Goal: Transaction & Acquisition: Purchase product/service

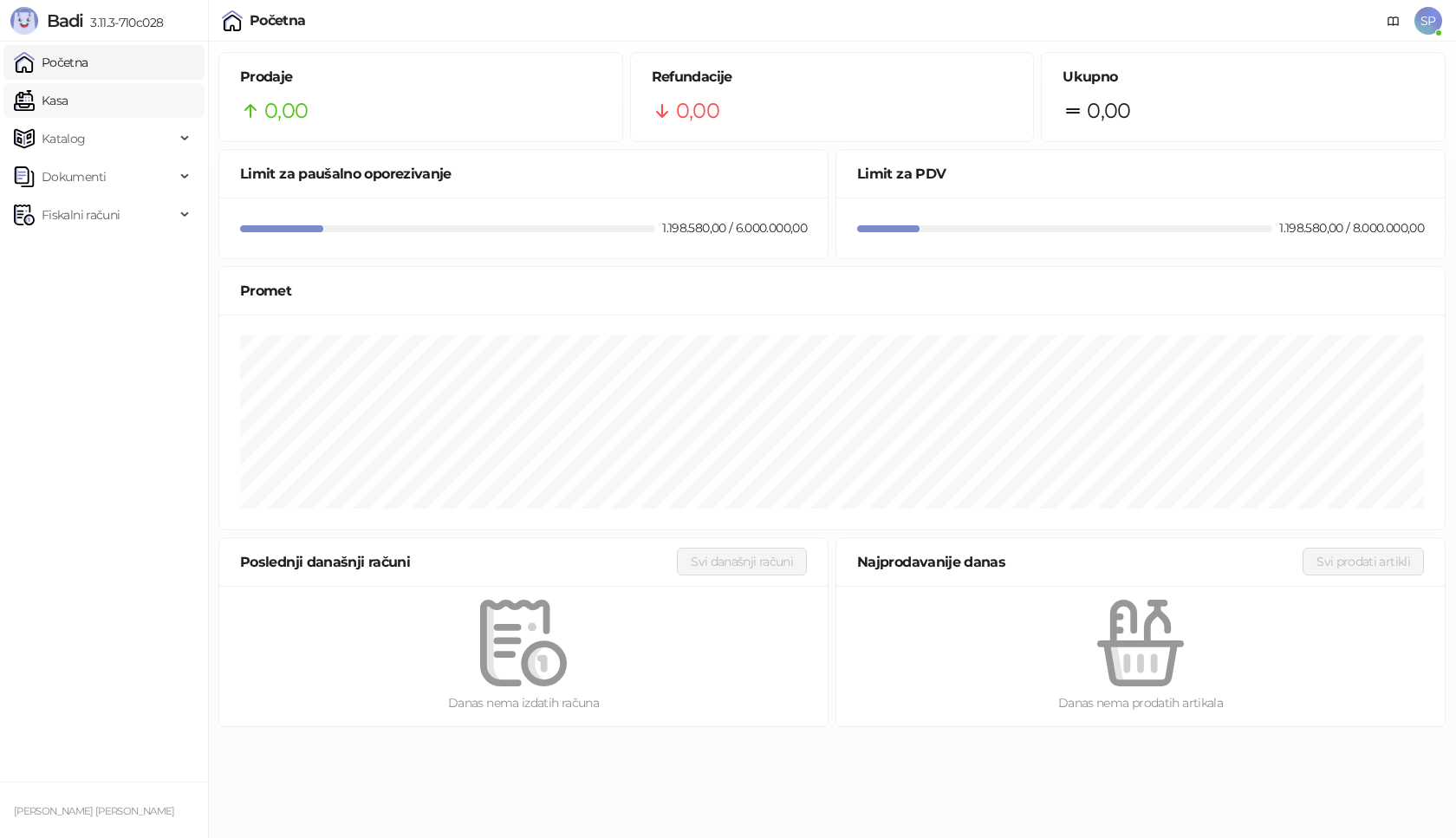
click at [62, 99] on link "Kasa" at bounding box center [40, 101] width 54 height 35
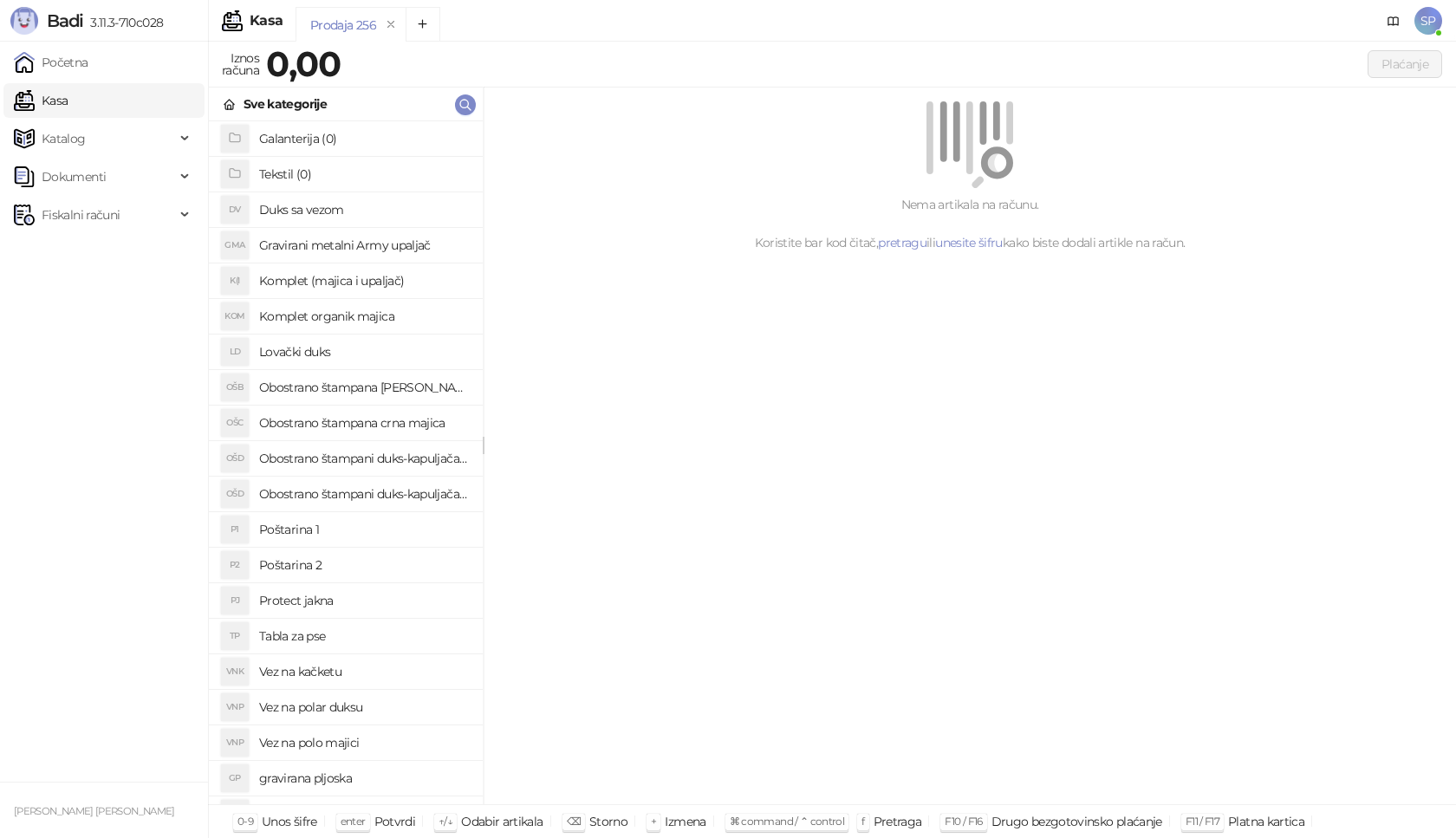
click at [50, 104] on link "Kasa" at bounding box center [40, 101] width 54 height 35
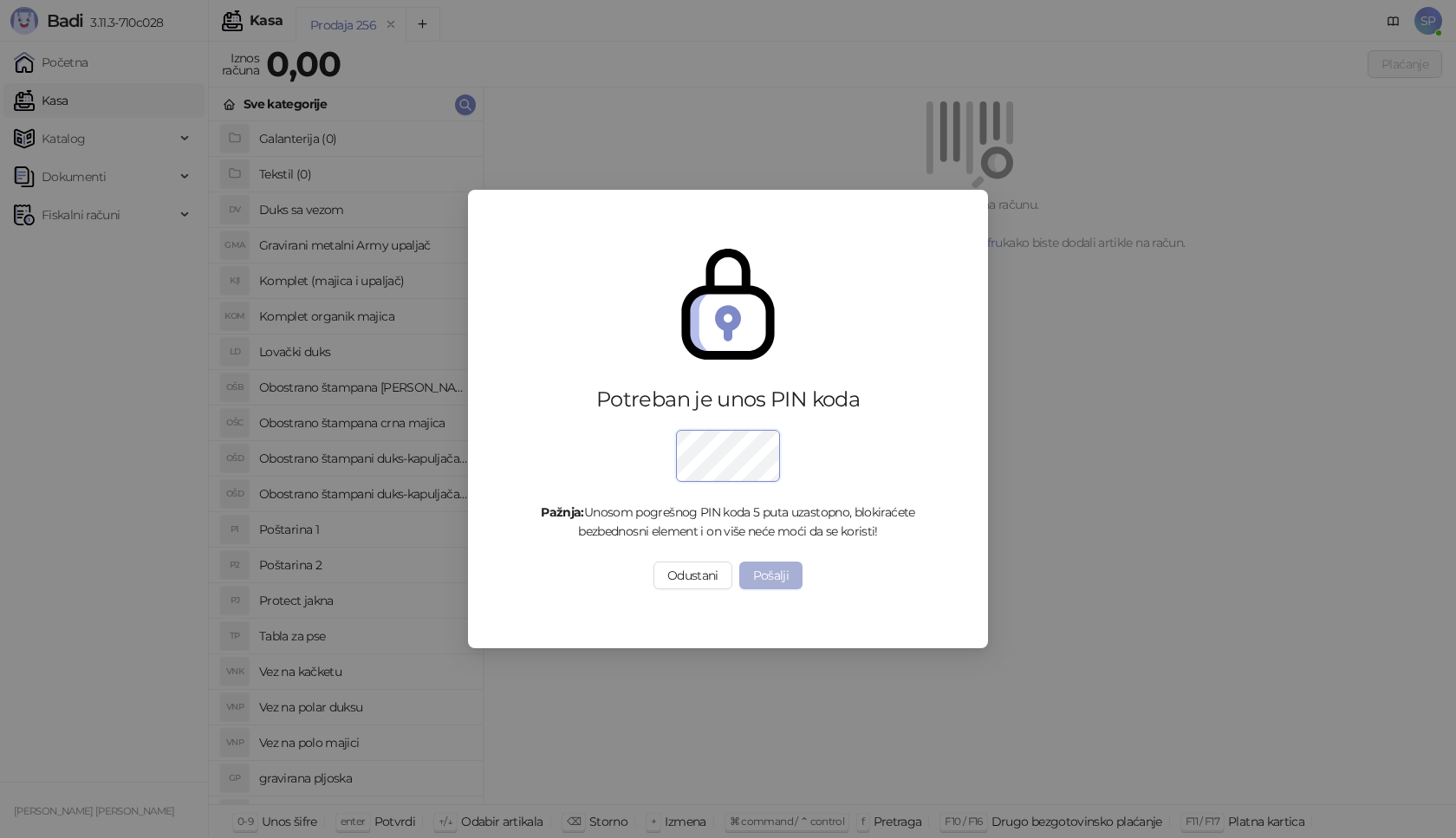
click at [772, 575] on button "Pošalji" at bounding box center [771, 575] width 64 height 28
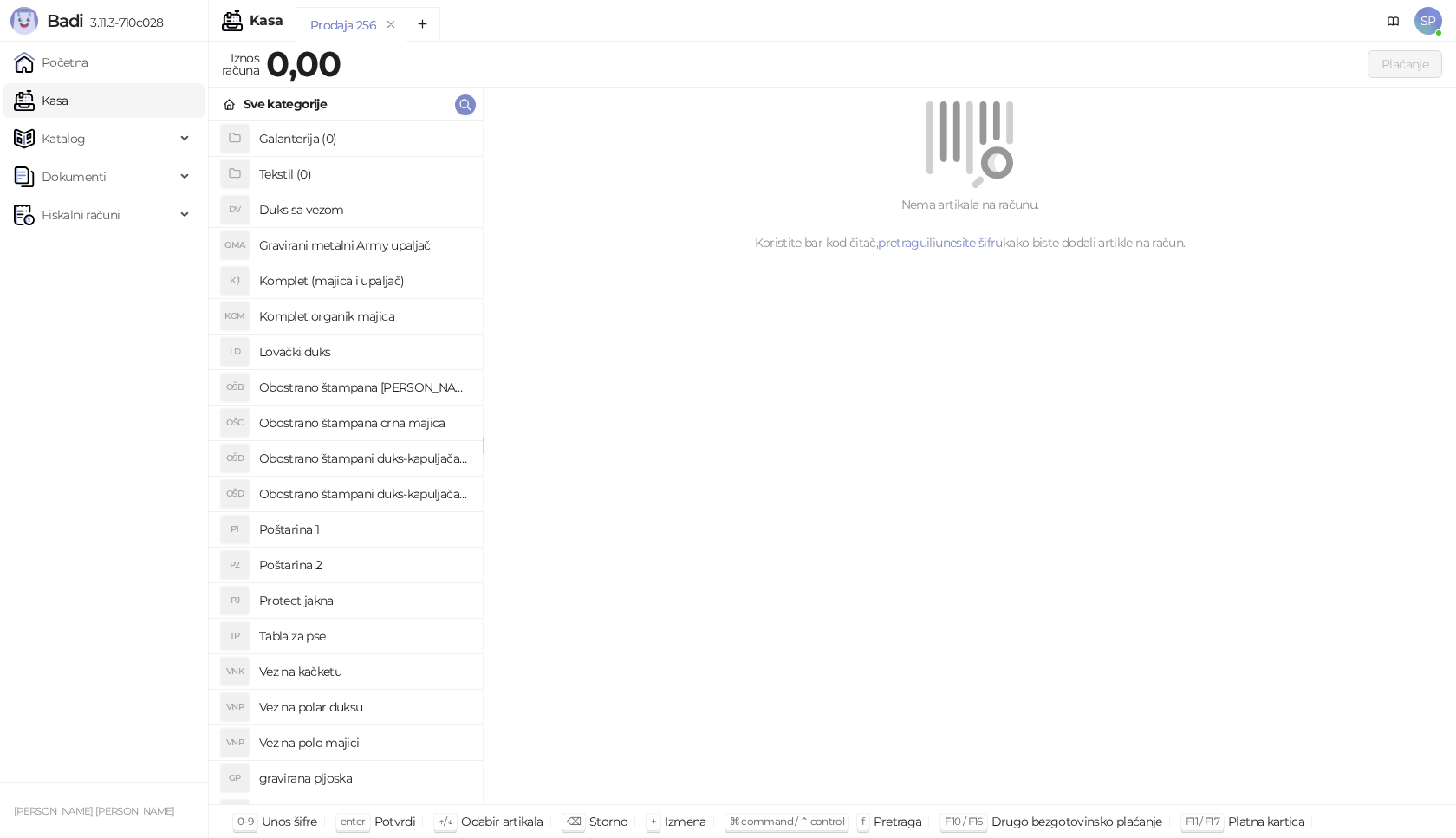
click at [292, 528] on h4 "Poštarina 1" at bounding box center [364, 530] width 210 height 28
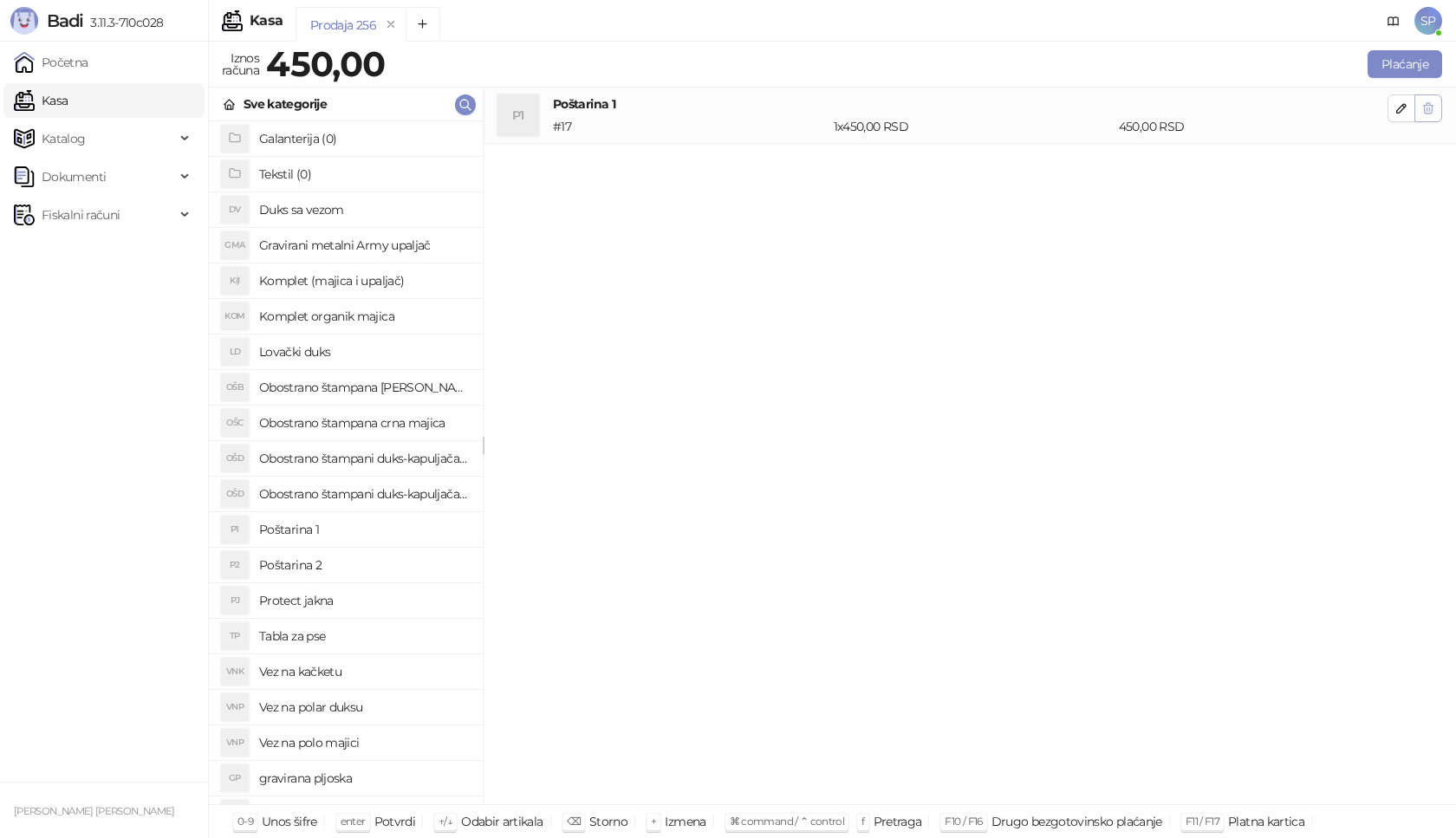
click at [1436, 116] on button "button" at bounding box center [1428, 108] width 28 height 28
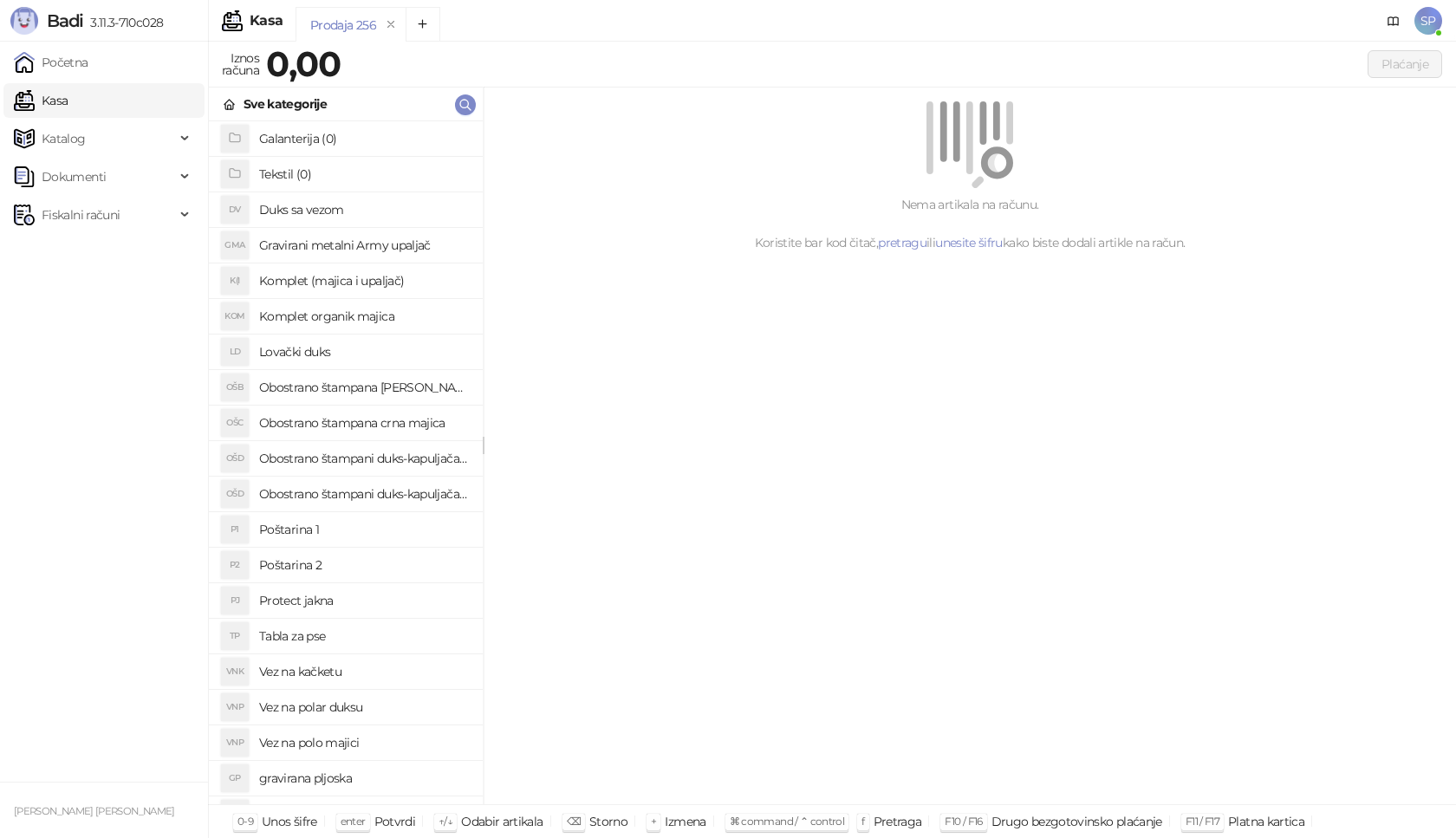
click at [293, 139] on h4 "Galanterija (0)" at bounding box center [364, 139] width 210 height 28
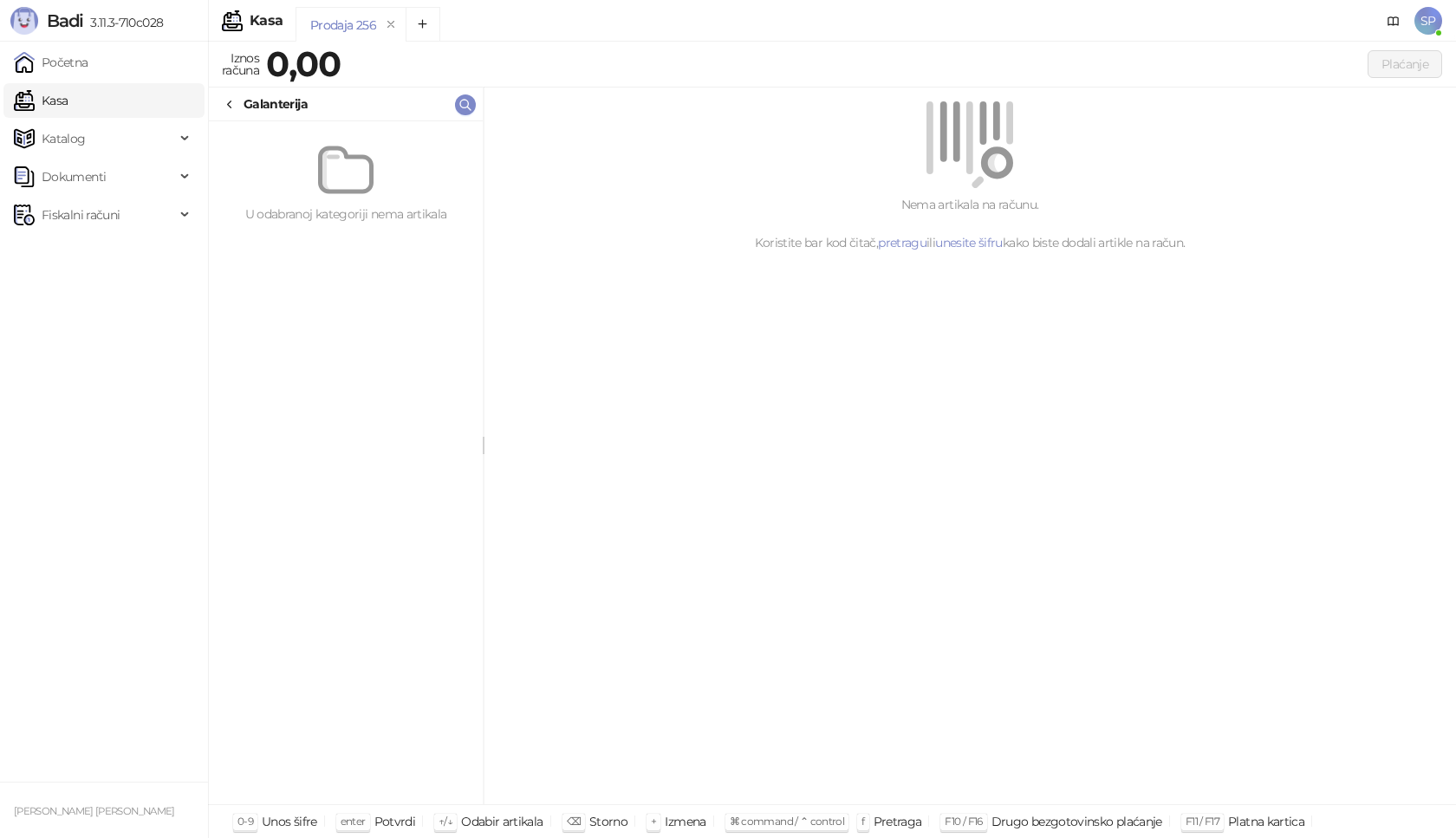
click at [234, 101] on icon at bounding box center [230, 105] width 14 height 14
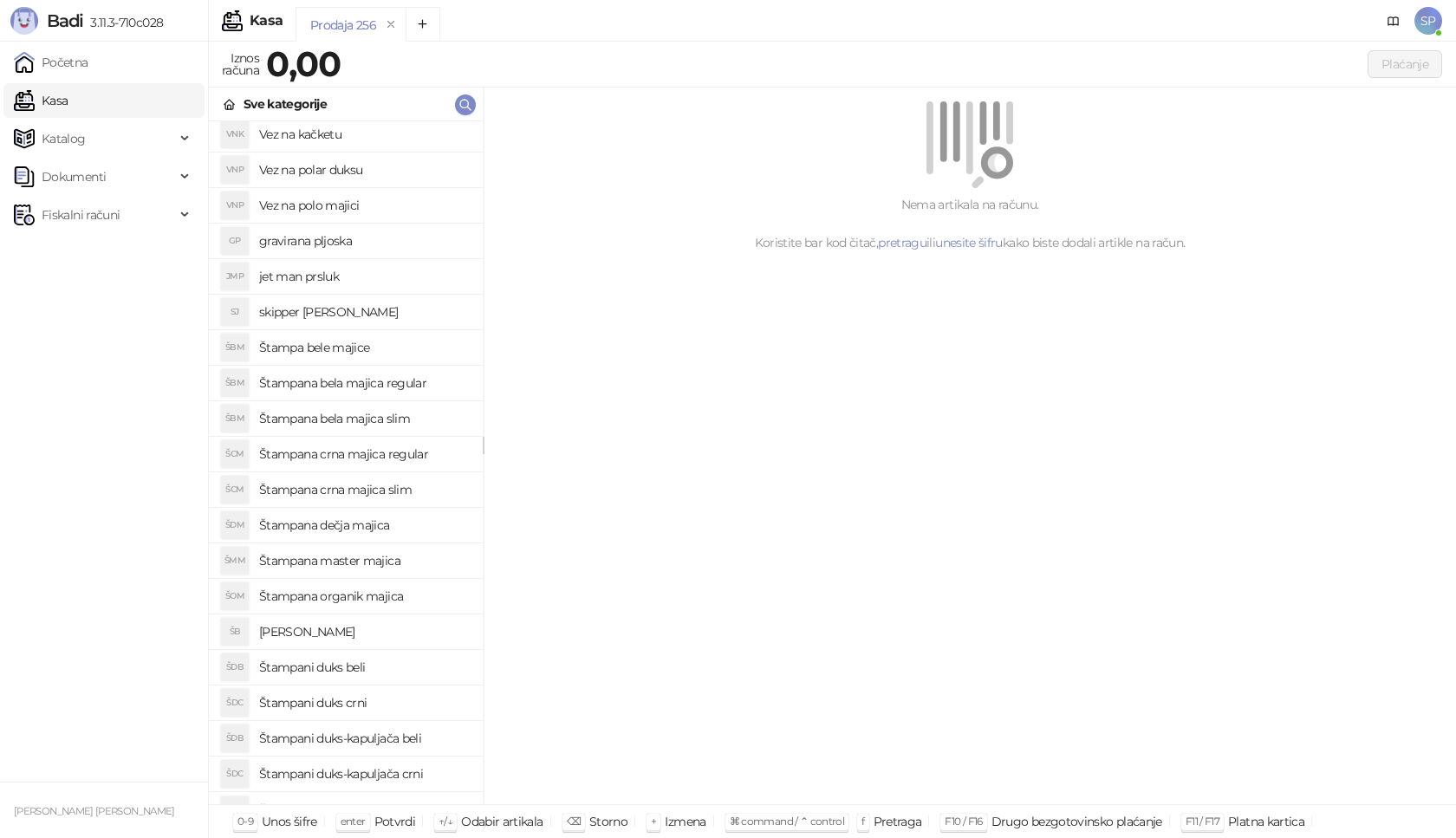
scroll to position [561, 0]
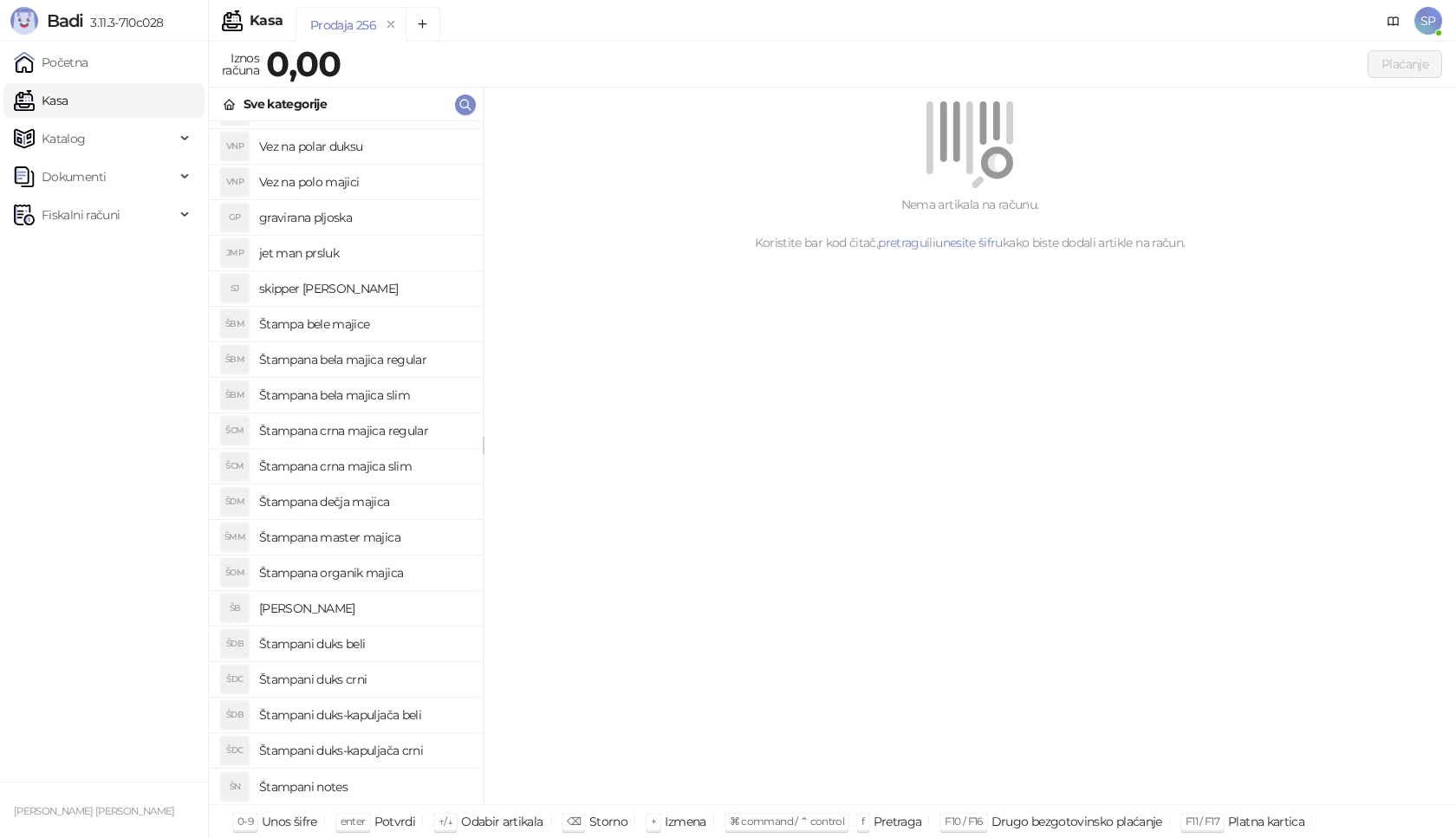
click at [363, 788] on h4 "Štampani notes" at bounding box center [364, 787] width 210 height 28
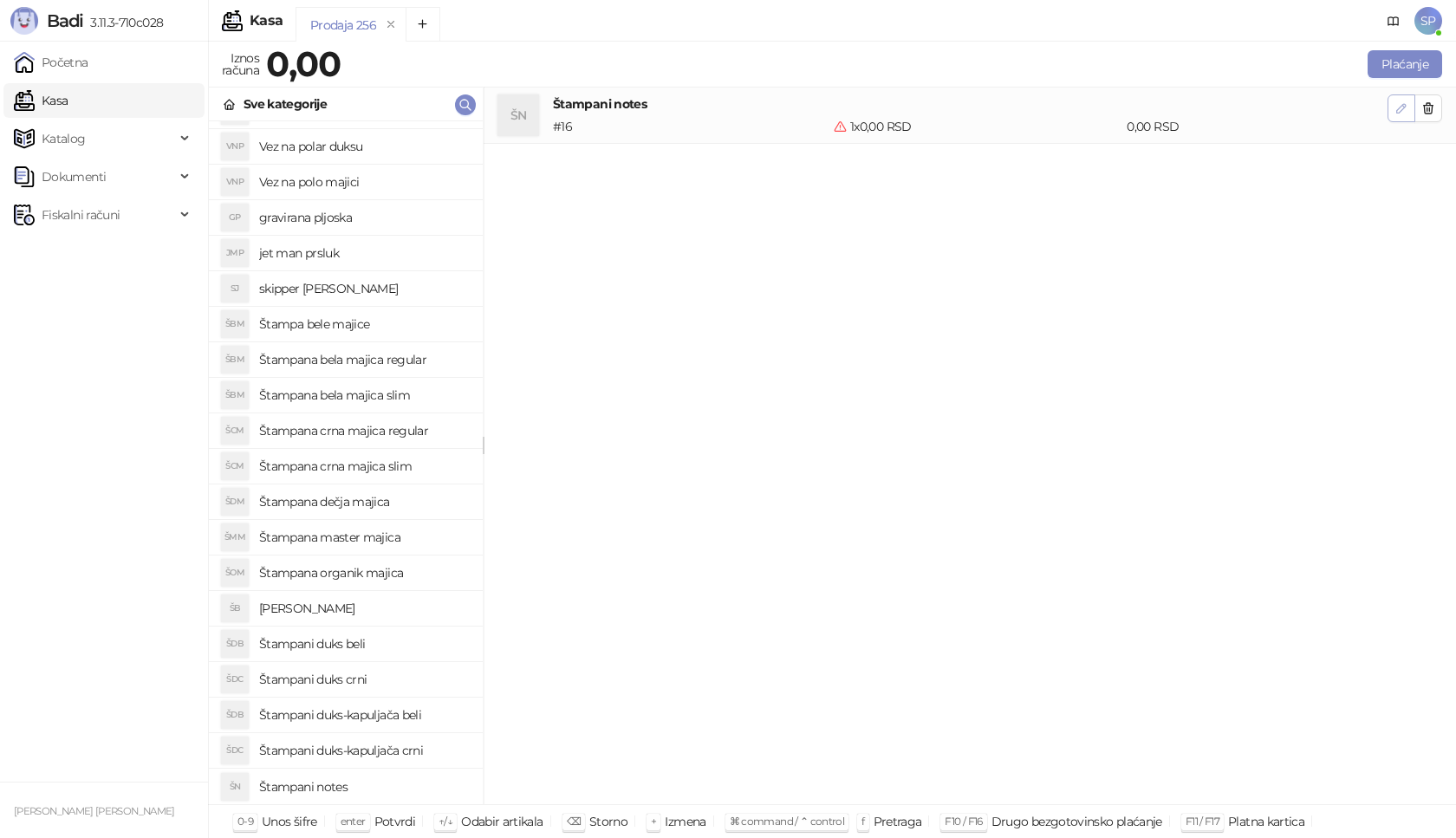
click at [1407, 108] on icon "button" at bounding box center [1401, 107] width 14 height 14
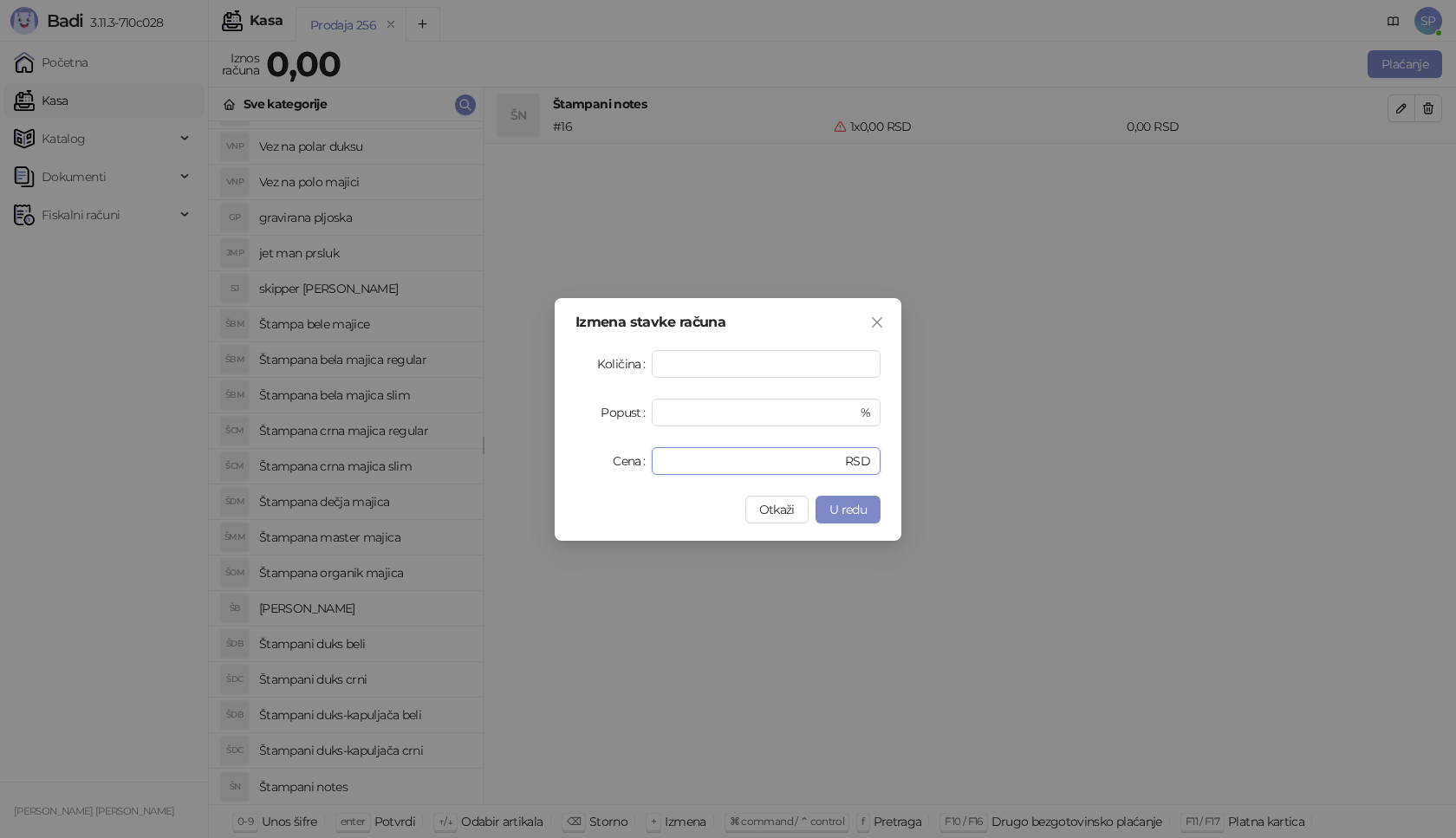
drag, startPoint x: 685, startPoint y: 464, endPoint x: 607, endPoint y: 464, distance: 78.0
click at [607, 464] on div "Cena * RSD" at bounding box center [728, 461] width 305 height 28
type input "****"
click at [868, 508] on button "U redu" at bounding box center [848, 509] width 65 height 28
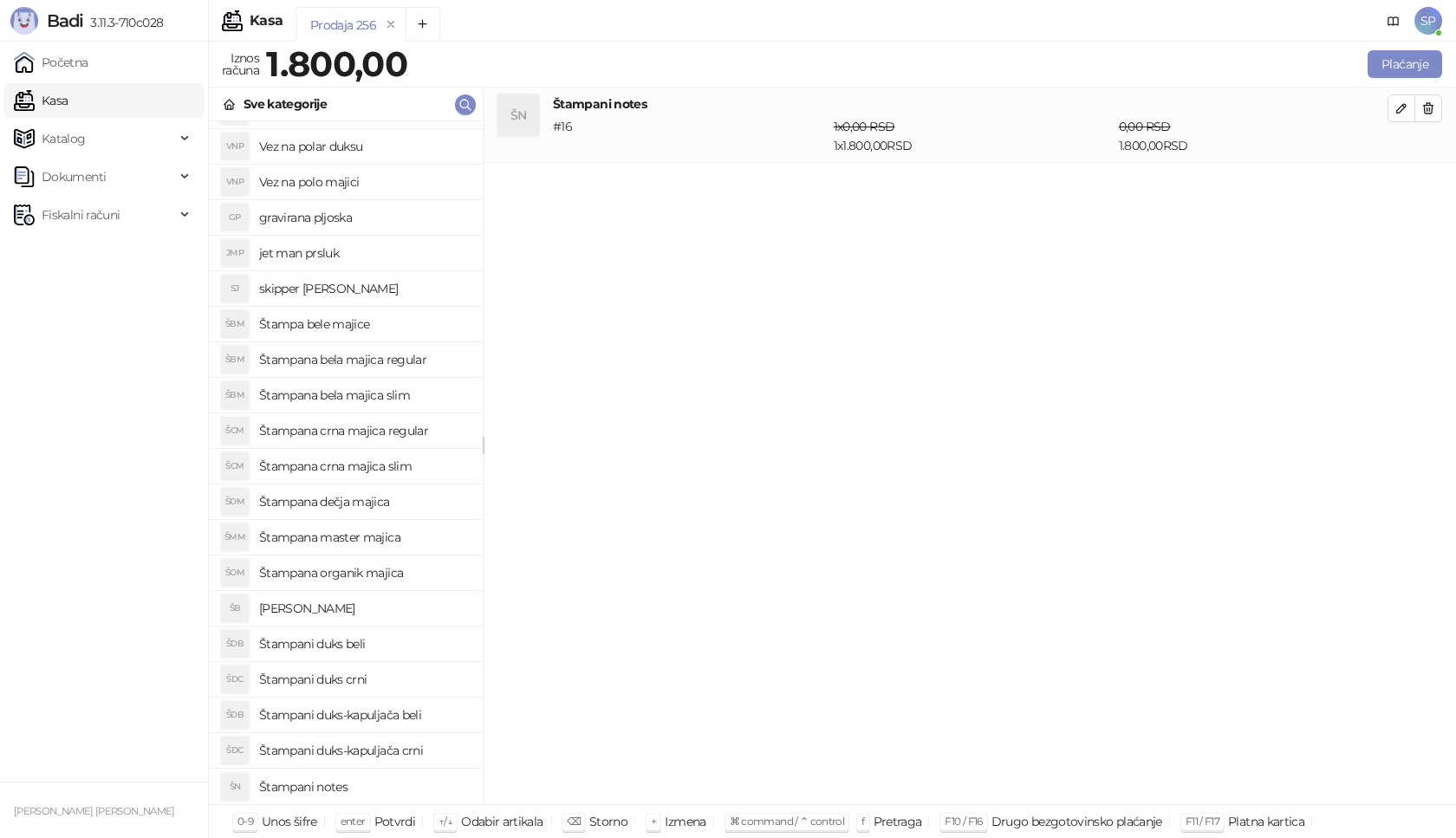
click at [630, 29] on div "Prodaja 256" at bounding box center [817, 27] width 1044 height 39
click at [630, 25] on div "Prodaja 256" at bounding box center [817, 27] width 1044 height 39
click at [802, 29] on div "Prodaja 256" at bounding box center [817, 27] width 1044 height 39
click at [872, 57] on div "Plaćanje" at bounding box center [928, 64] width 1028 height 28
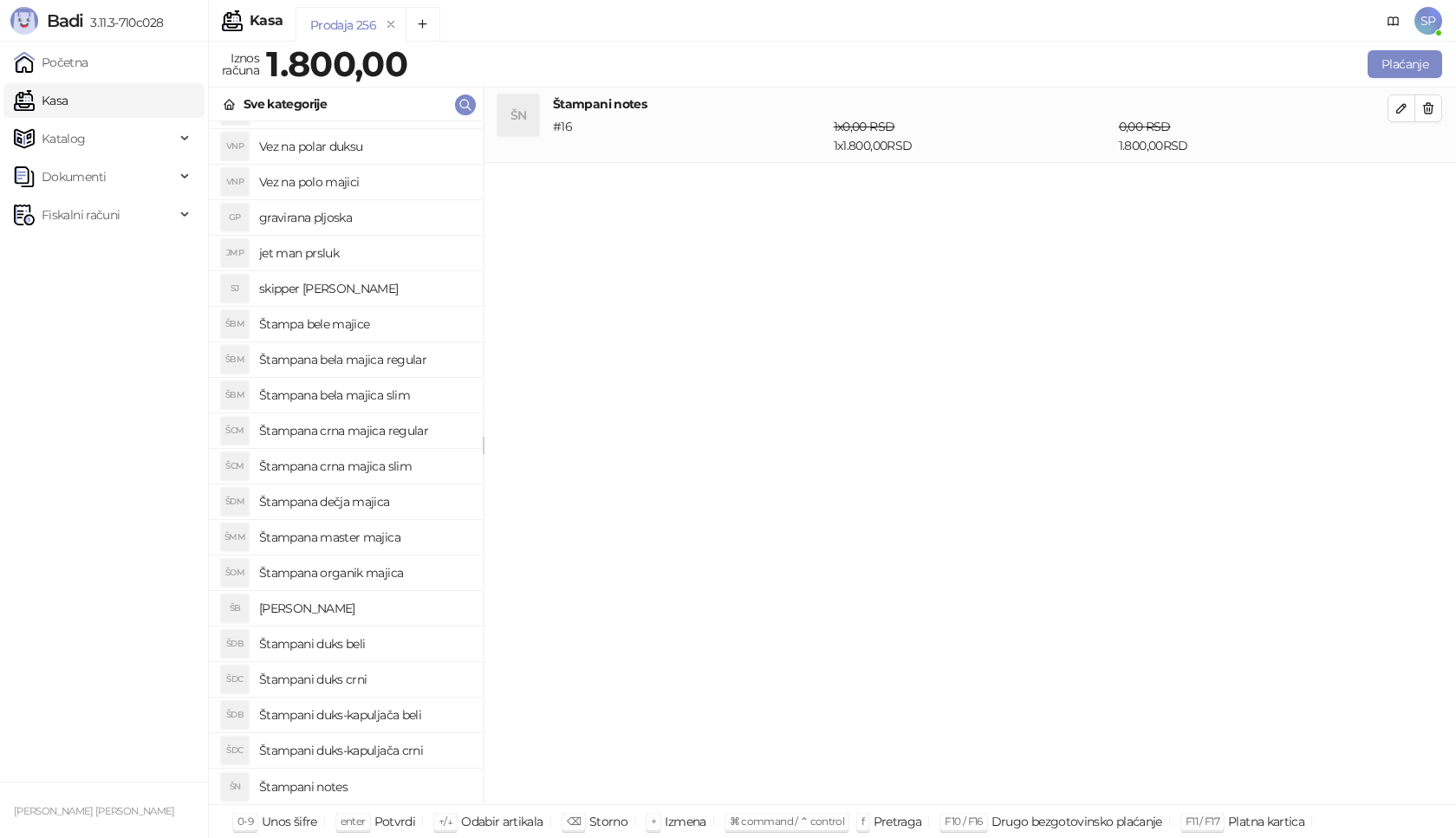
click at [875, 12] on div "Prodaja 256" at bounding box center [817, 27] width 1044 height 39
click at [857, 77] on div "Plaćanje" at bounding box center [928, 64] width 1028 height 28
drag, startPoint x: 850, startPoint y: 62, endPoint x: 806, endPoint y: 128, distance: 79.3
click at [847, 74] on div "Plaćanje" at bounding box center [928, 64] width 1028 height 28
click at [781, 250] on div "ŠN Štampani notes # 16 1 x 0,00 RSD 1 x 1.800,00 RSD 0,00 RSD 1.800,00 RSD" at bounding box center [969, 446] width 972 height 718
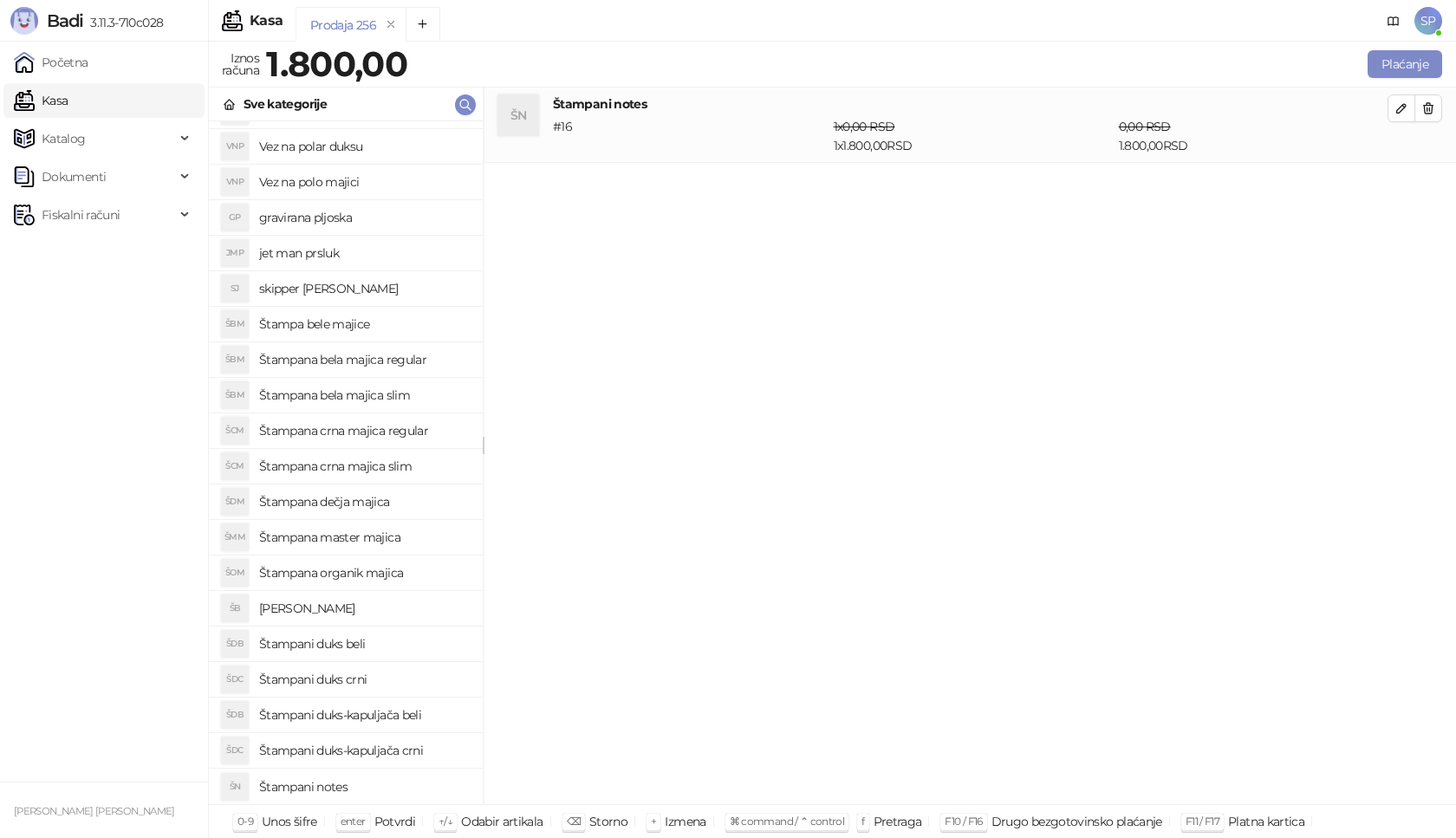
drag, startPoint x: 781, startPoint y: 251, endPoint x: 783, endPoint y: 224, distance: 27.1
click at [783, 224] on div "ŠN Štampani notes # 16 1 x 0,00 RSD 1 x 1.800,00 RSD 0,00 RSD 1.800,00 RSD" at bounding box center [969, 446] width 972 height 718
drag, startPoint x: 739, startPoint y: 95, endPoint x: 735, endPoint y: 51, distance: 44.2
click at [739, 91] on li "ŠN Štampani notes # 16 1 x 0,00 RSD 1 x 1.800,00 RSD 0,00 RSD 1.800,00 RSD" at bounding box center [969, 125] width 972 height 75
drag, startPoint x: 735, startPoint y: 51, endPoint x: 735, endPoint y: 13, distance: 38.0
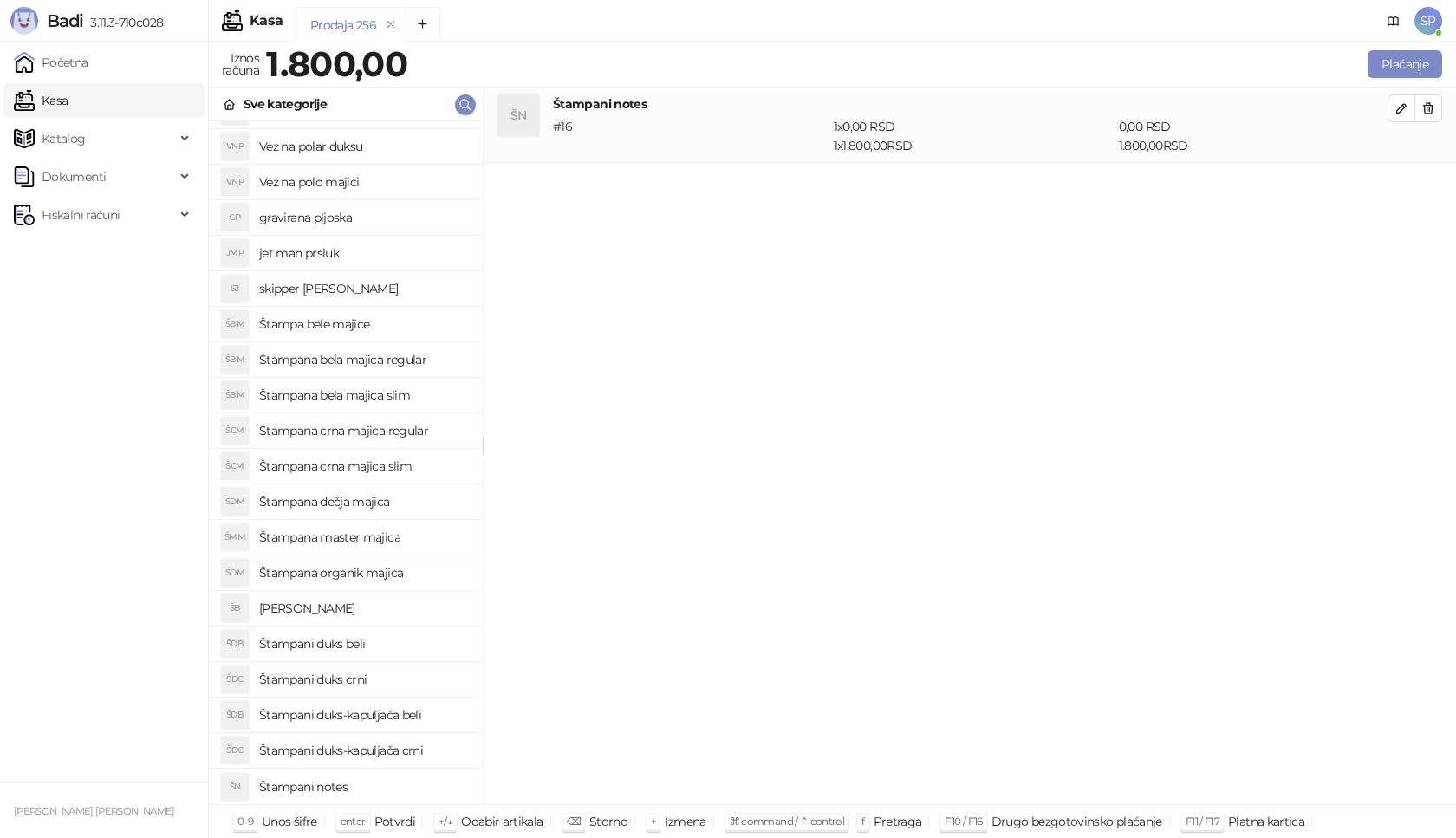
click at [735, 49] on div "Prodaja 256 Iznos računa 1.800,00 Plaćanje Sve kategorije TP Tabla za pse VNK V…" at bounding box center [833, 423] width 1249 height 750
click at [734, 8] on div "Prodaja 256" at bounding box center [817, 27] width 1044 height 39
click at [734, 2] on div "Kasa SP" at bounding box center [728, 20] width 1428 height 41
click at [742, 32] on div "Prodaja 256" at bounding box center [817, 27] width 1044 height 39
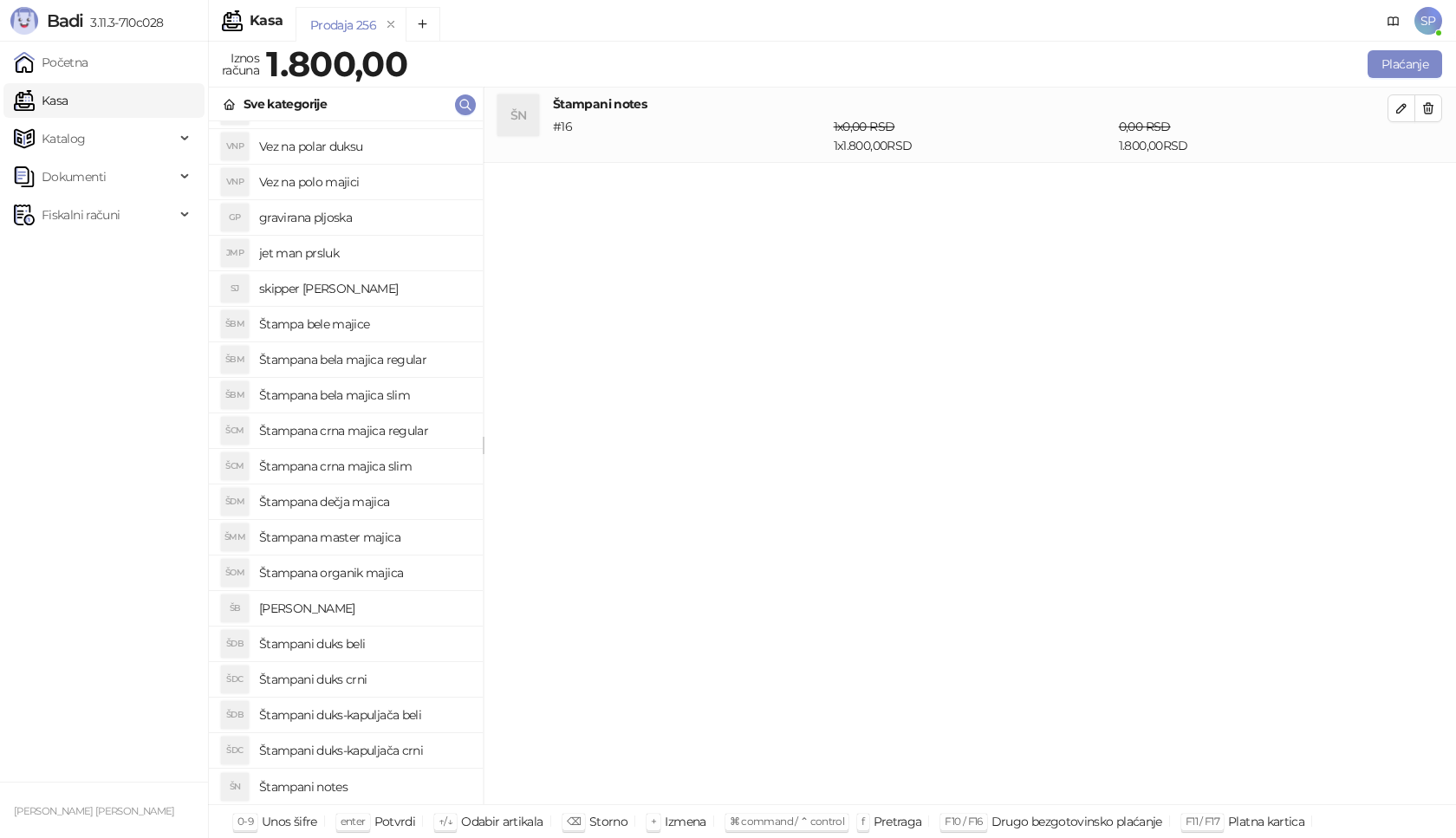
click at [755, 62] on div "Plaćanje" at bounding box center [928, 64] width 1028 height 28
click at [756, 65] on div "Plaćanje" at bounding box center [928, 64] width 1028 height 28
click at [757, 24] on div "Prodaja 256" at bounding box center [817, 27] width 1044 height 39
click at [463, 104] on icon "button" at bounding box center [465, 105] width 14 height 14
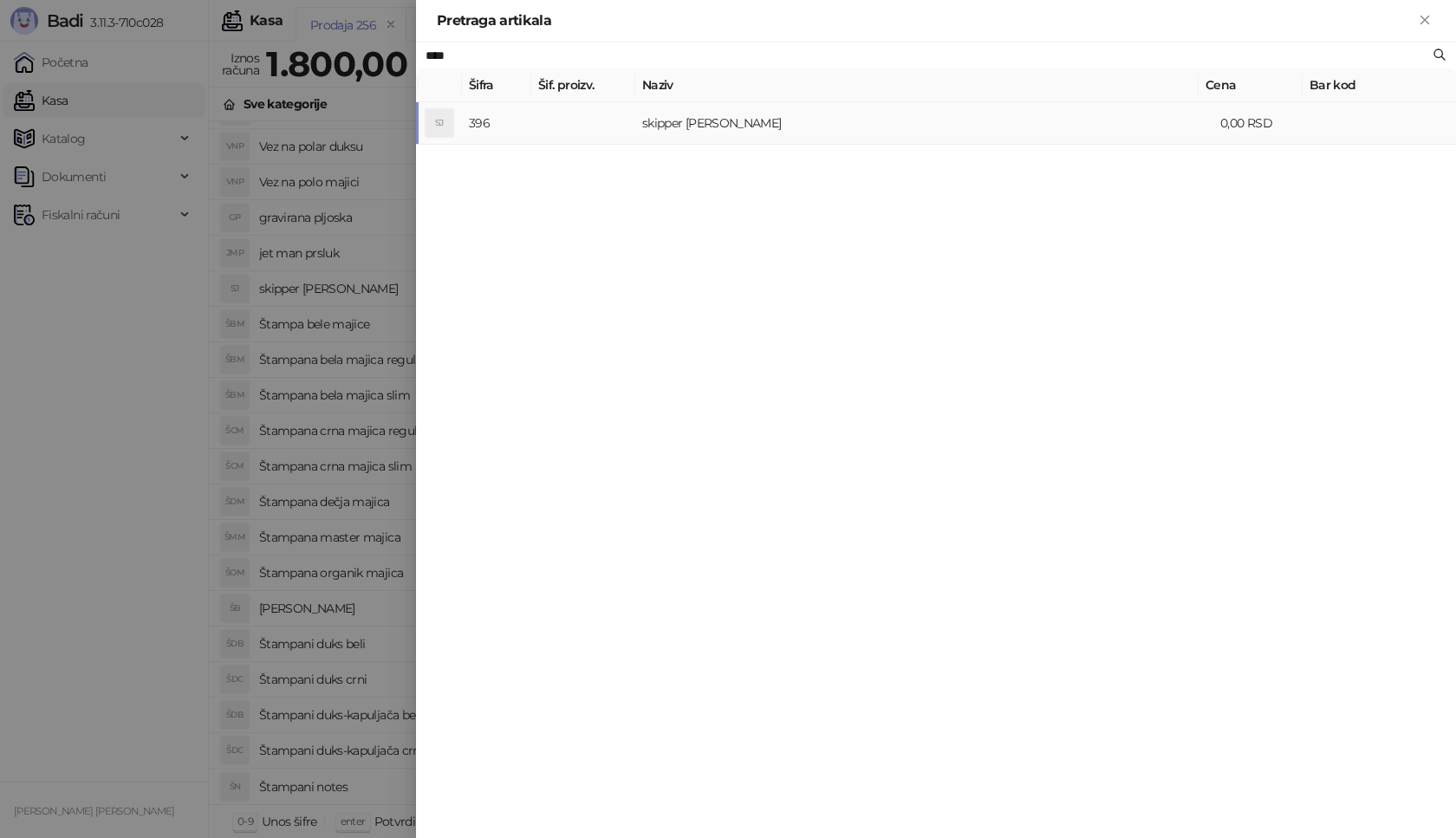
type input "****"
click at [666, 127] on td "skipper jakna" at bounding box center [924, 123] width 578 height 42
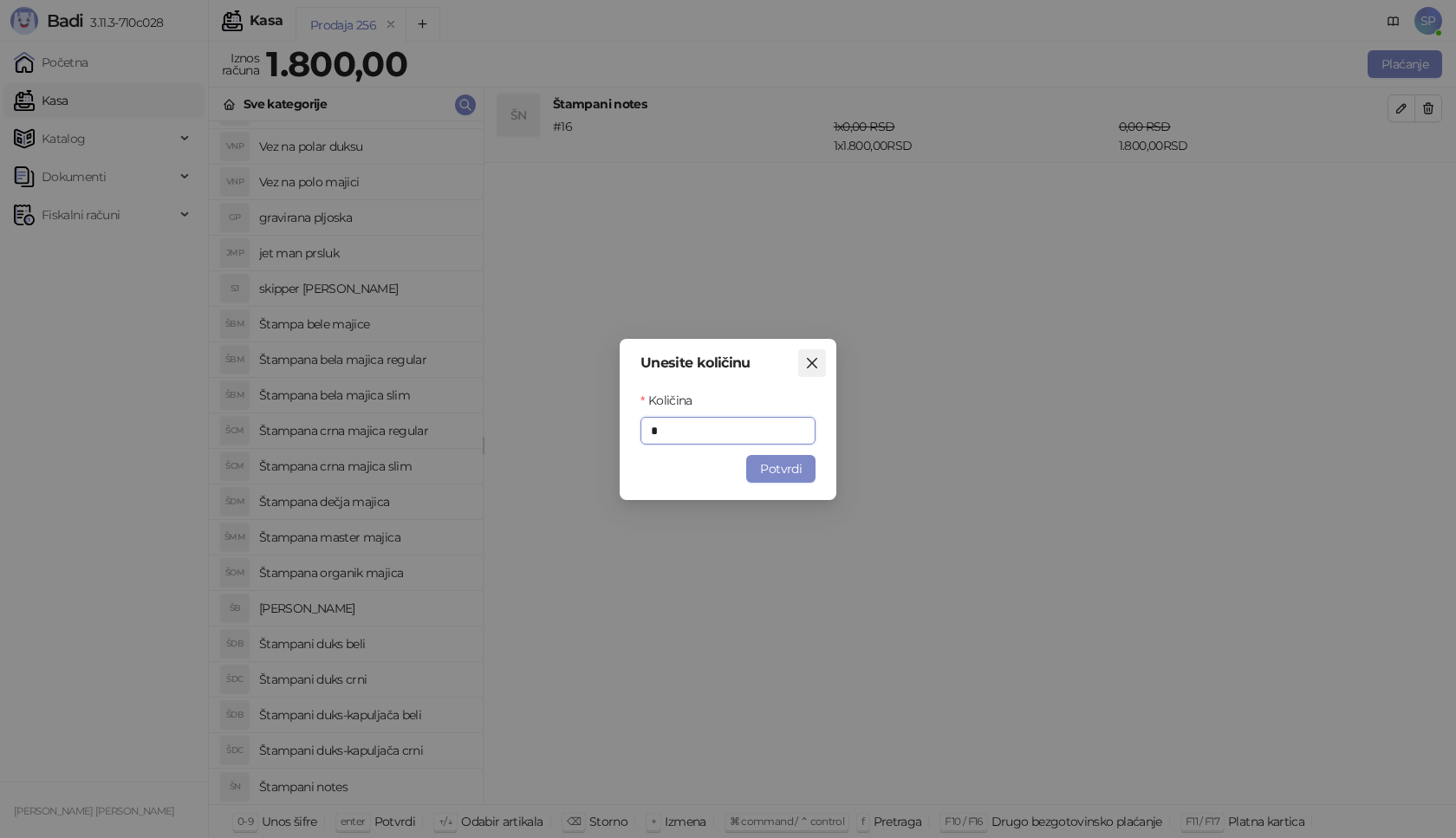
click at [808, 363] on icon "close" at bounding box center [812, 363] width 14 height 14
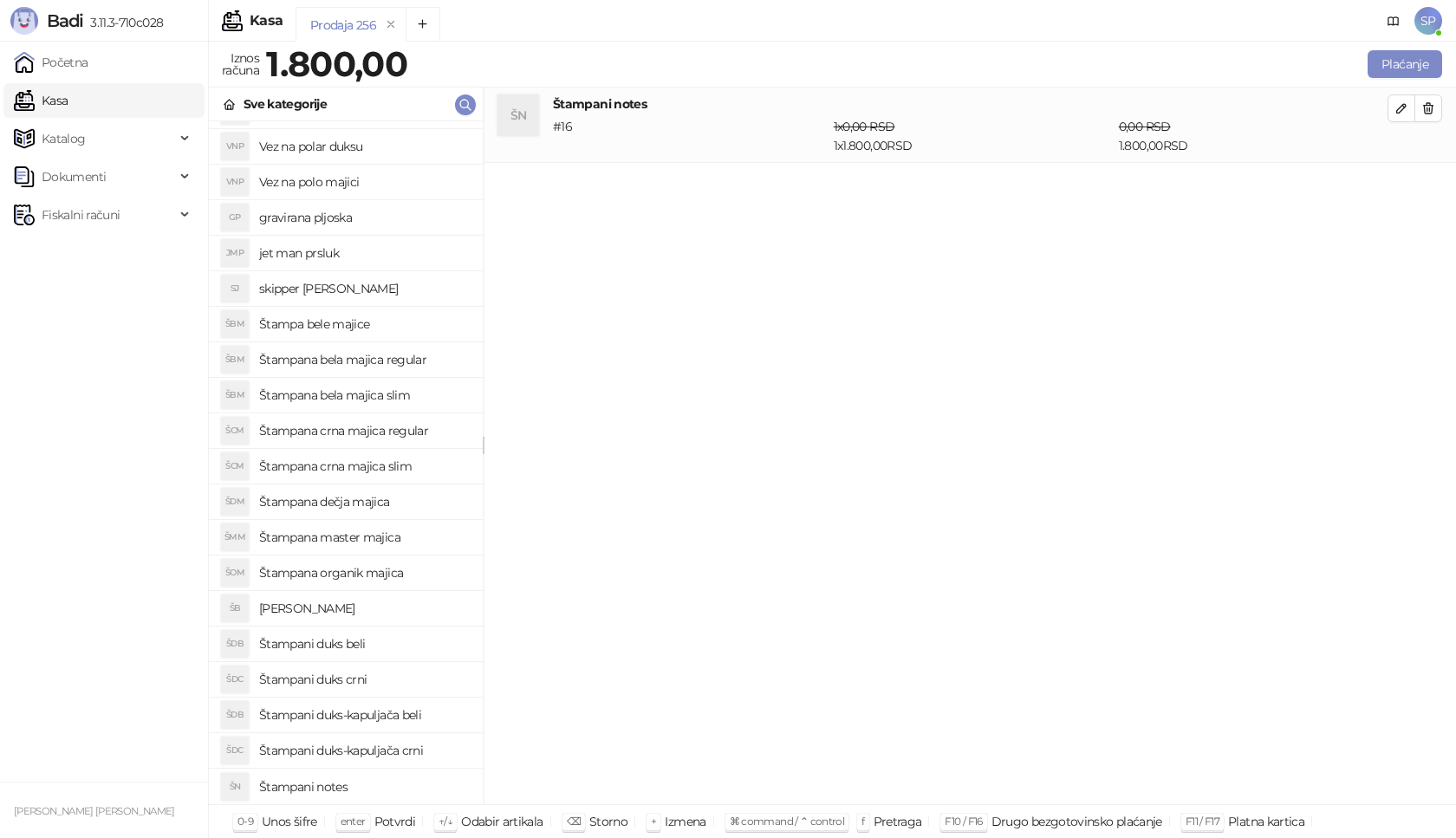
click at [402, 712] on h4 "Štampani duks-kapuljača beli" at bounding box center [364, 715] width 210 height 28
click at [1407, 179] on icon "button" at bounding box center [1401, 184] width 14 height 14
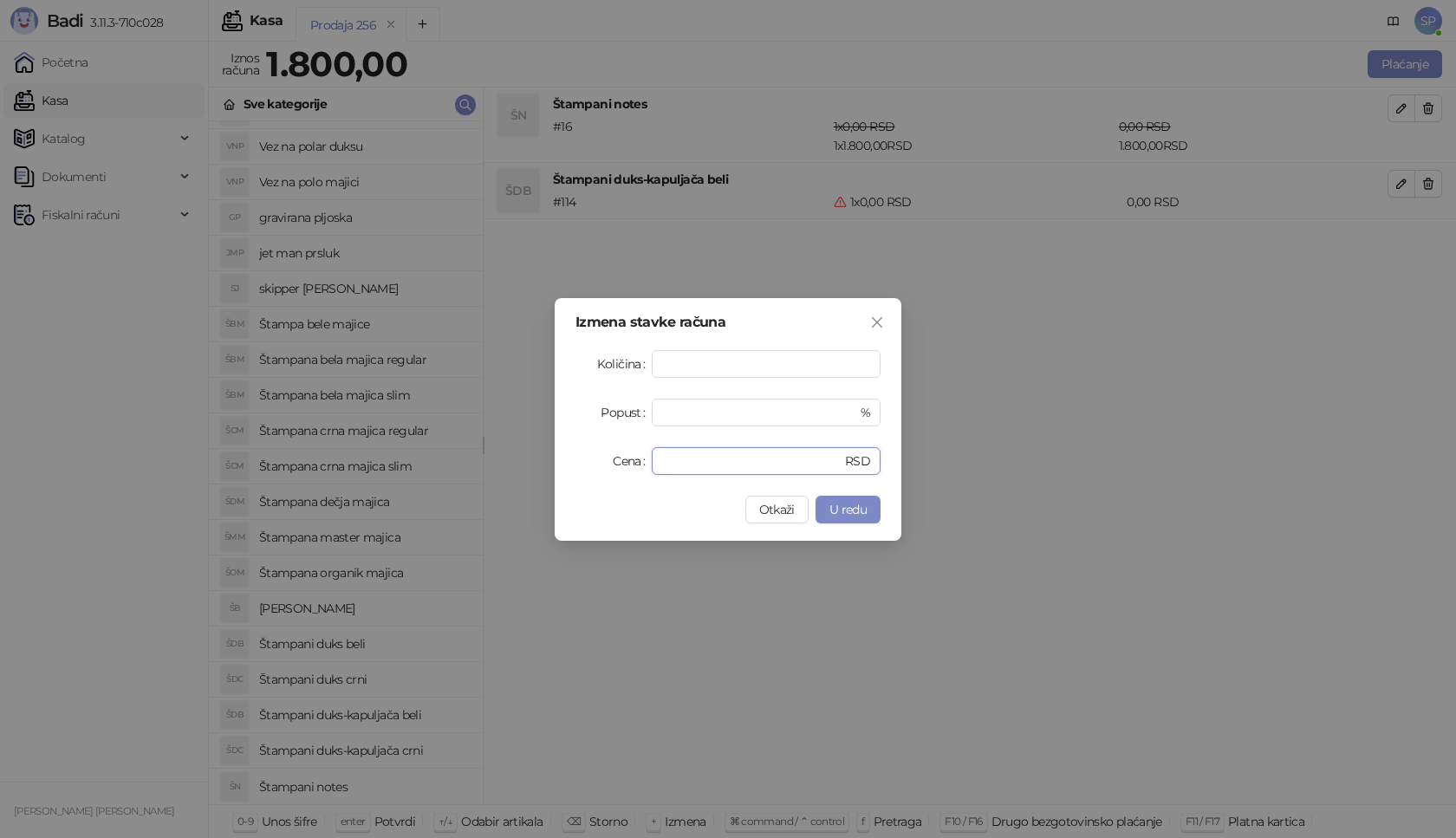
drag, startPoint x: 678, startPoint y: 456, endPoint x: 591, endPoint y: 467, distance: 87.7
click at [591, 467] on div "Cena * RSD" at bounding box center [728, 461] width 305 height 28
click at [846, 515] on span "U redu" at bounding box center [848, 509] width 38 height 16
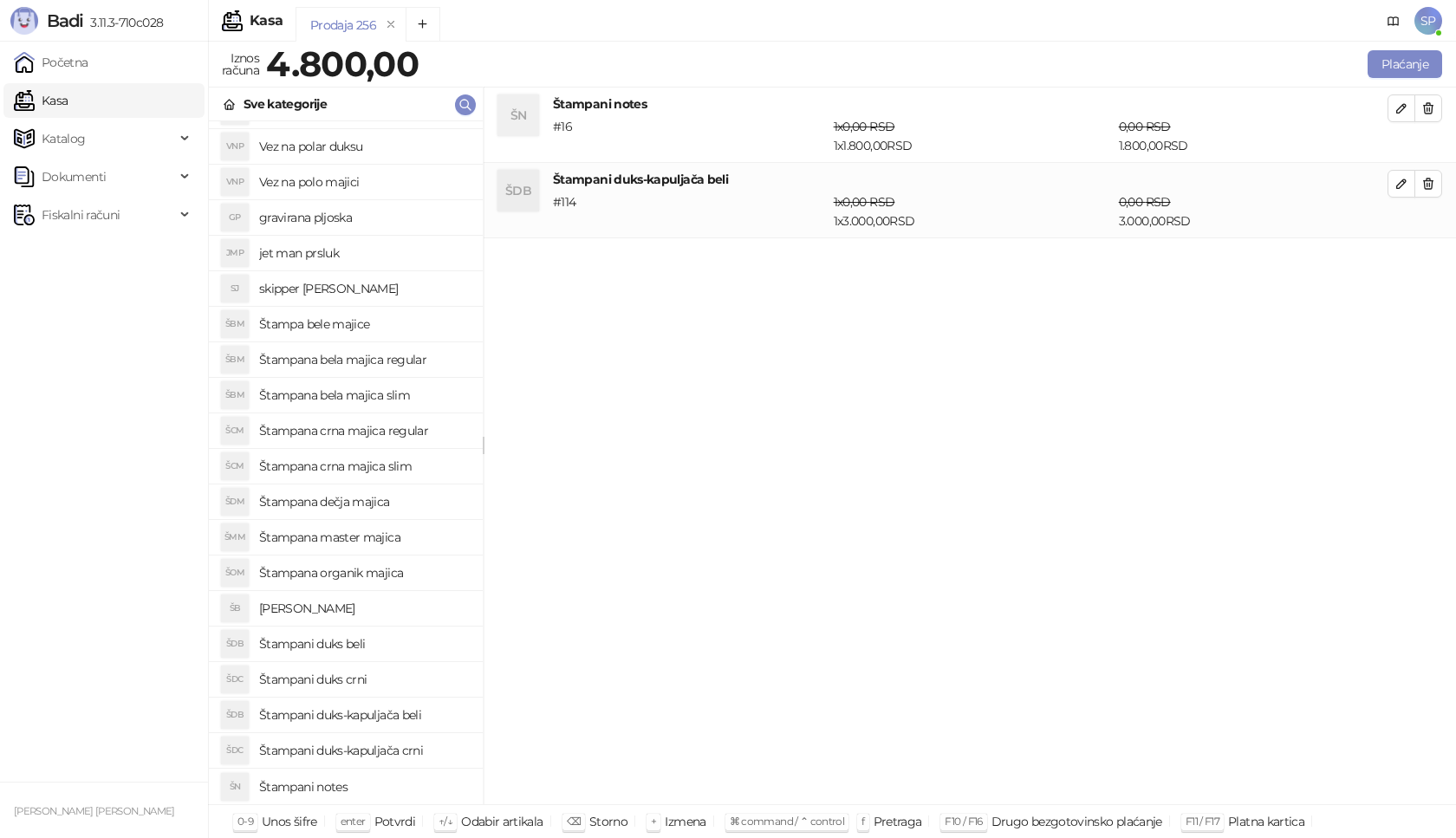
click at [377, 753] on h4 "Štampani duks-kapuljača crni" at bounding box center [364, 751] width 210 height 28
click at [1401, 257] on icon "button" at bounding box center [1401, 259] width 14 height 14
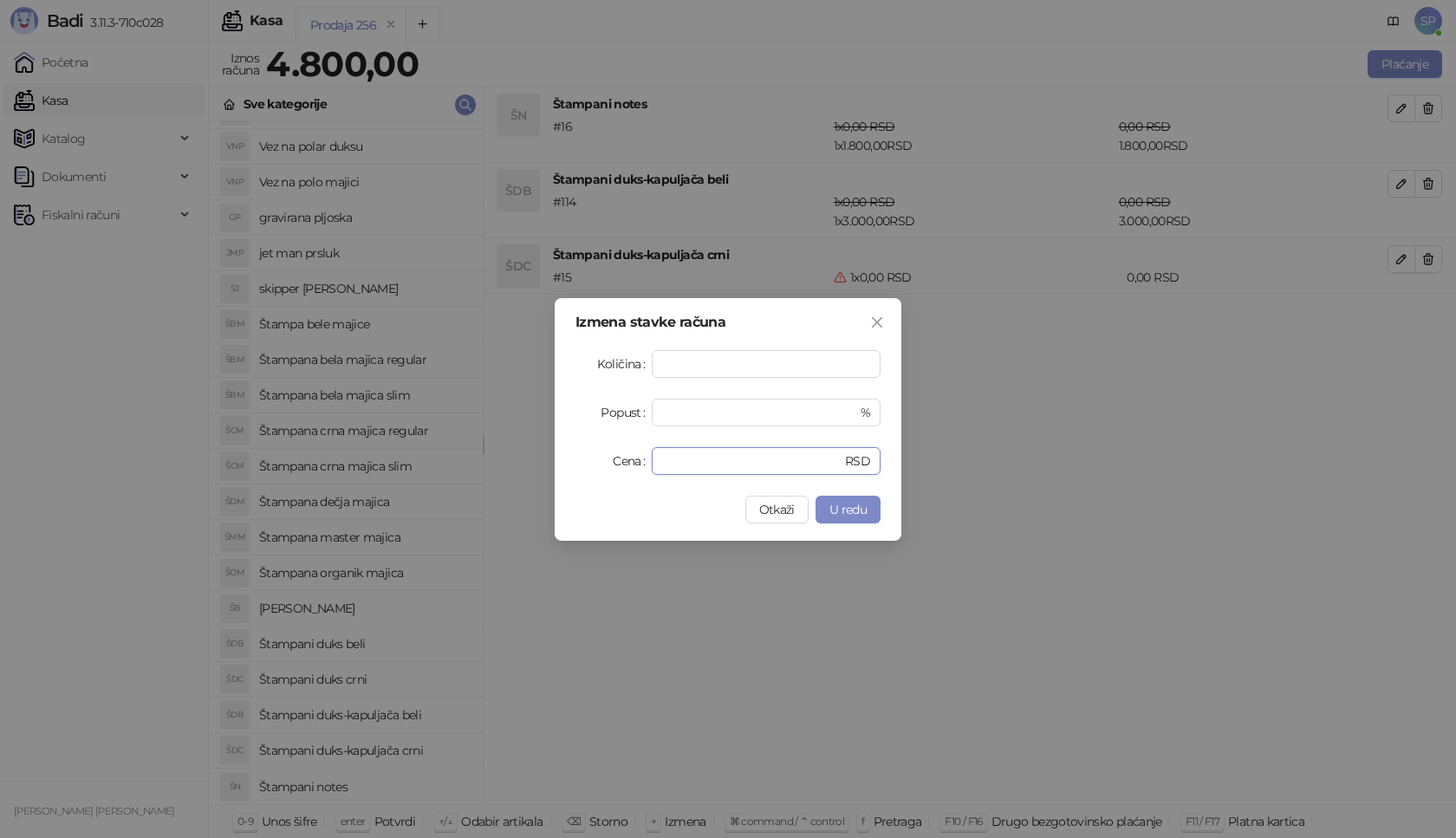
drag, startPoint x: 678, startPoint y: 461, endPoint x: 608, endPoint y: 460, distance: 70.0
click at [608, 460] on div "Cena * RSD" at bounding box center [728, 461] width 305 height 28
type input "****"
click at [850, 510] on span "U redu" at bounding box center [848, 509] width 38 height 16
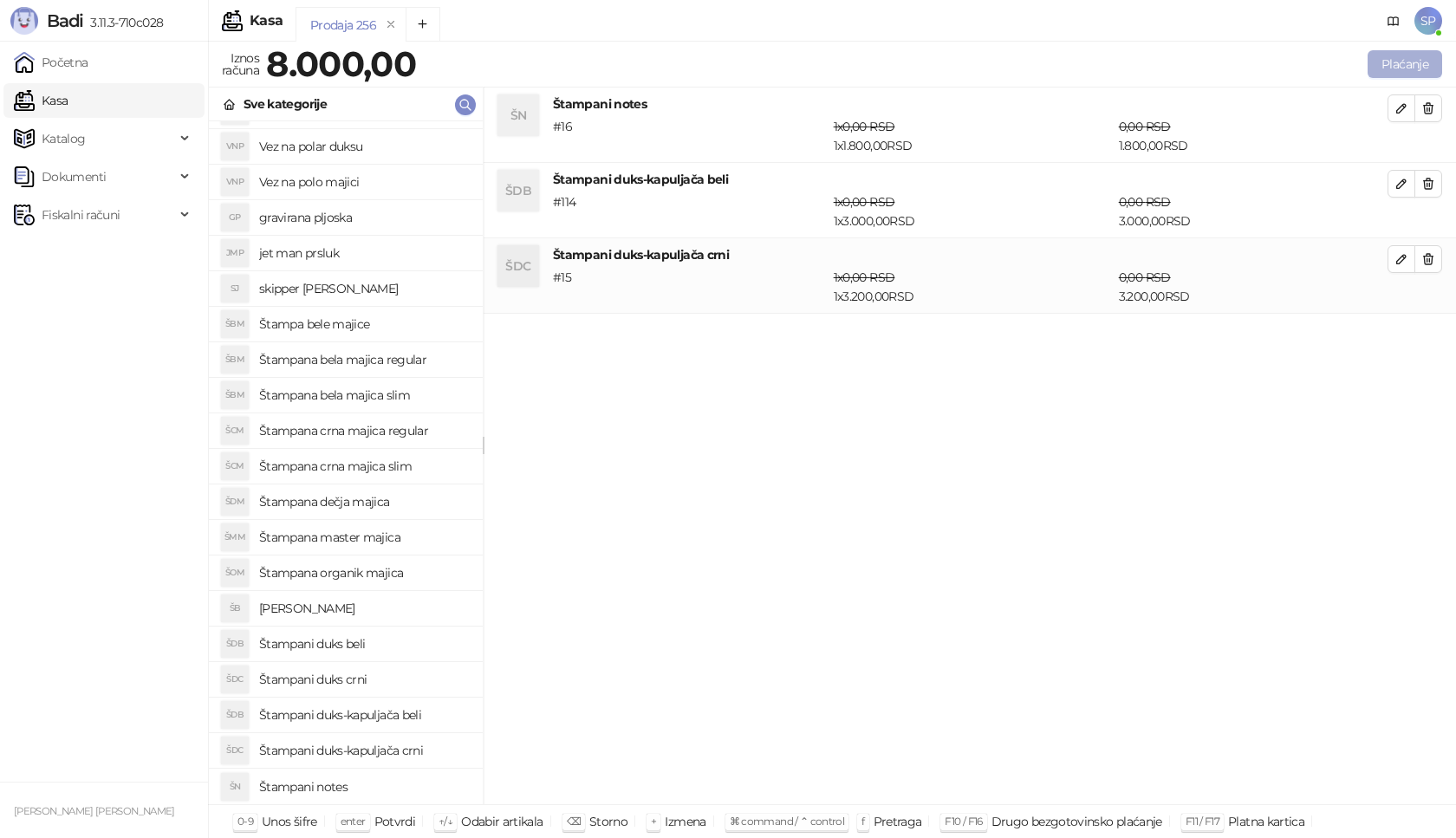
click at [1403, 63] on button "Plaćanje" at bounding box center [1405, 64] width 74 height 28
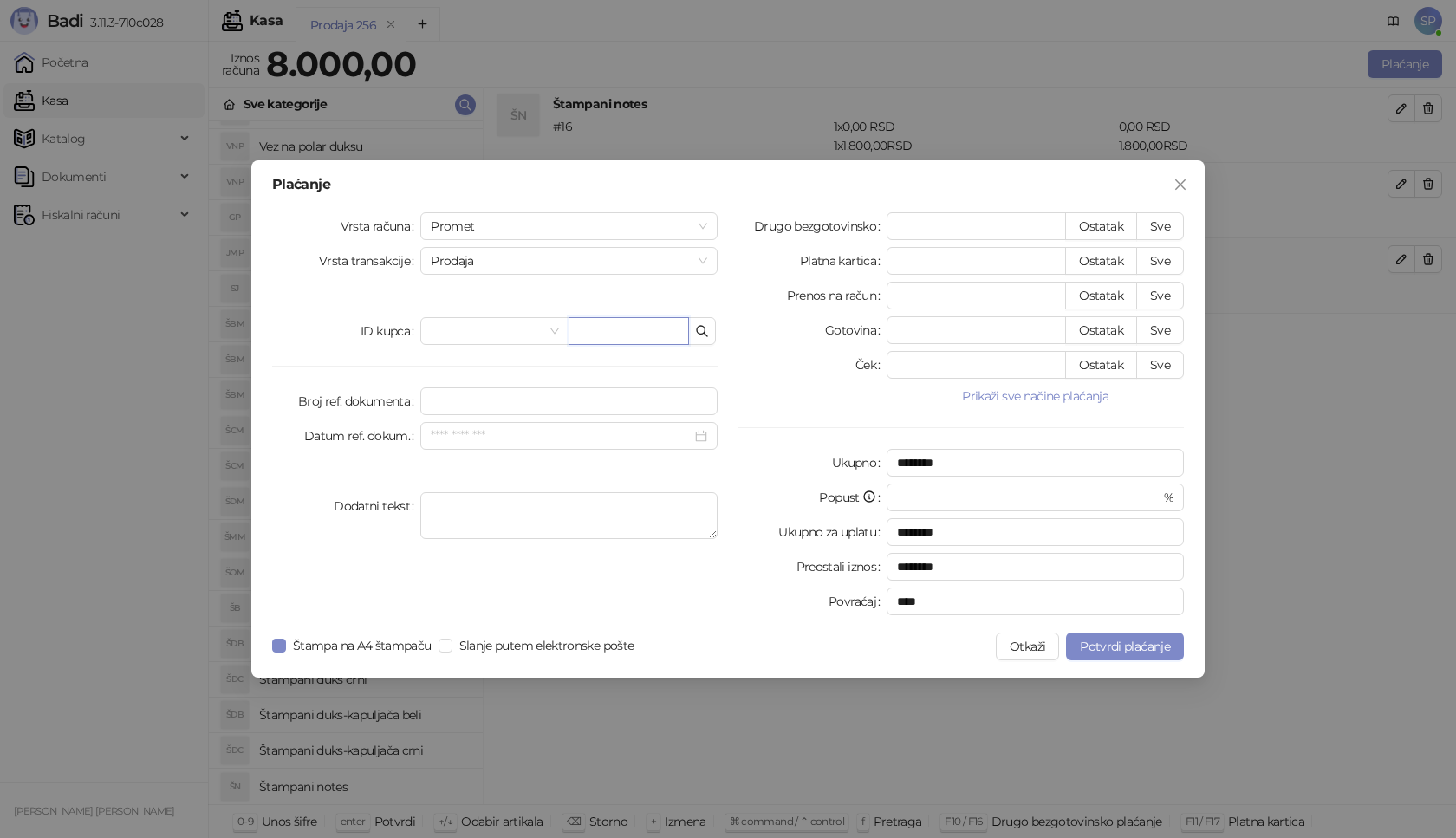
click at [602, 334] on input "text" at bounding box center [628, 331] width 120 height 28
paste input "**********"
type input "**********"
click at [1159, 228] on button "Sve" at bounding box center [1160, 226] width 48 height 28
type input "****"
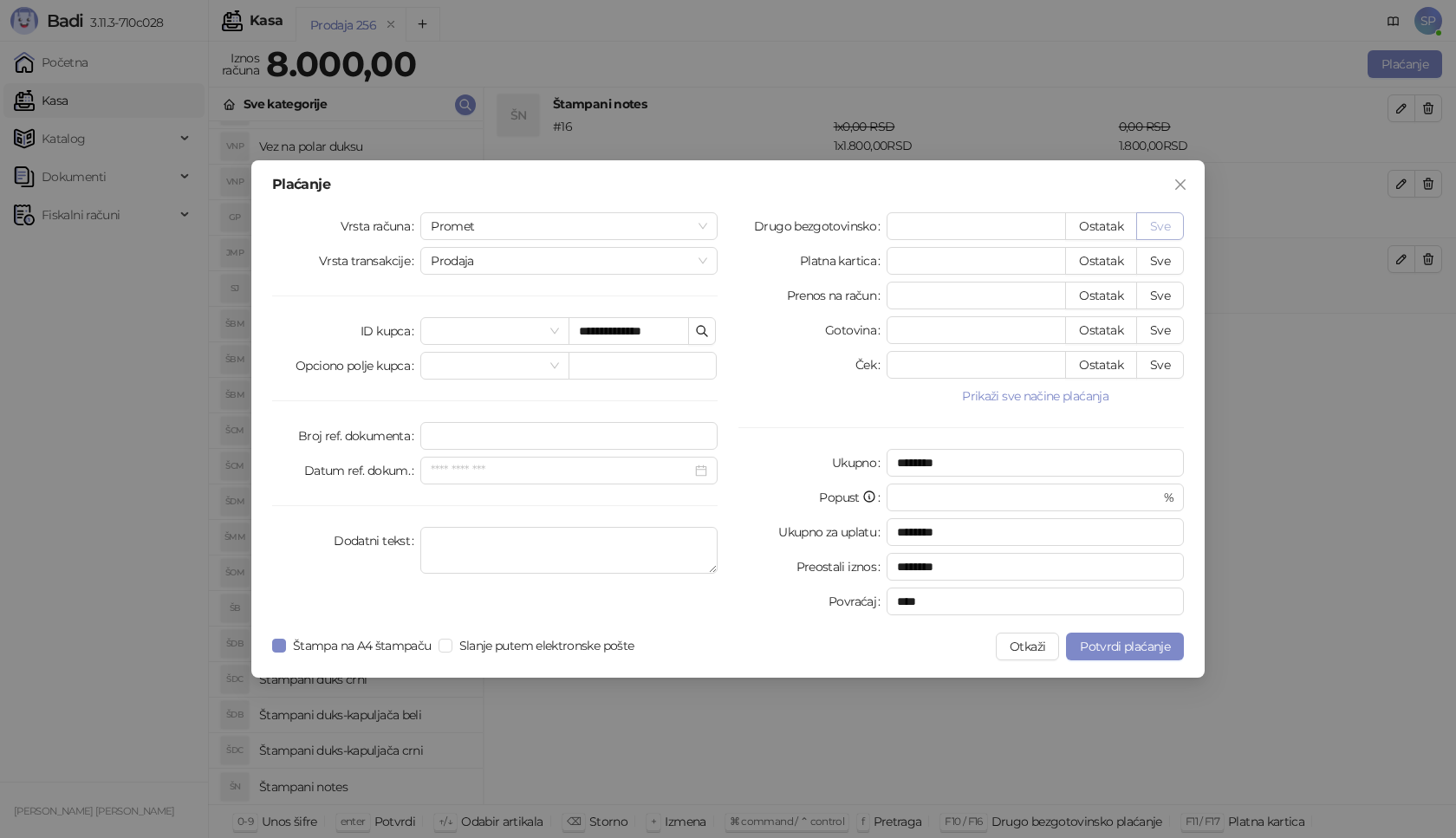
type input "****"
click at [1103, 641] on span "Potvrdi plaćanje" at bounding box center [1126, 646] width 90 height 16
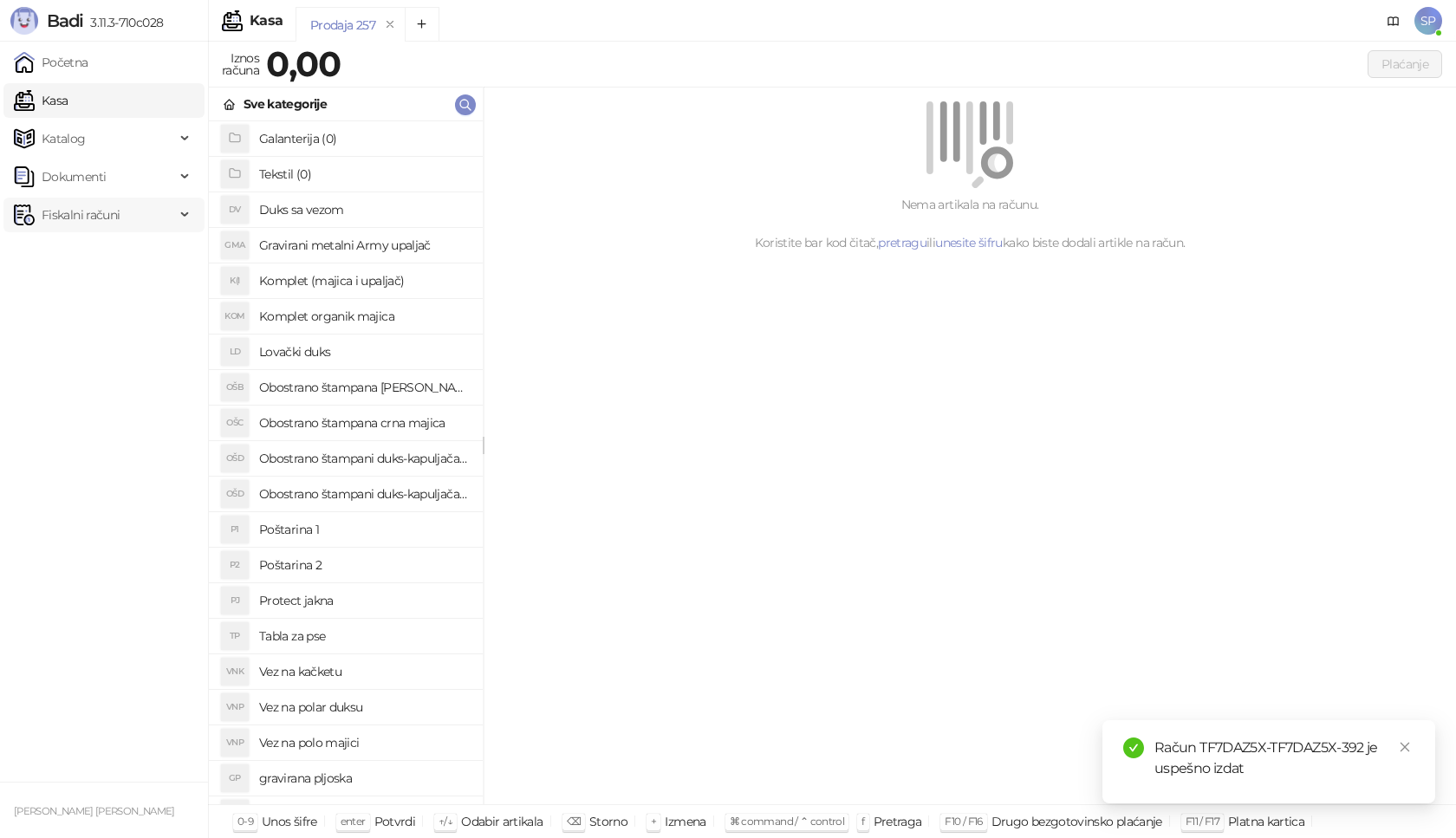
click at [77, 219] on span "Fiskalni računi" at bounding box center [80, 215] width 78 height 35
click at [77, 254] on link "Izdati računi" at bounding box center [68, 253] width 95 height 35
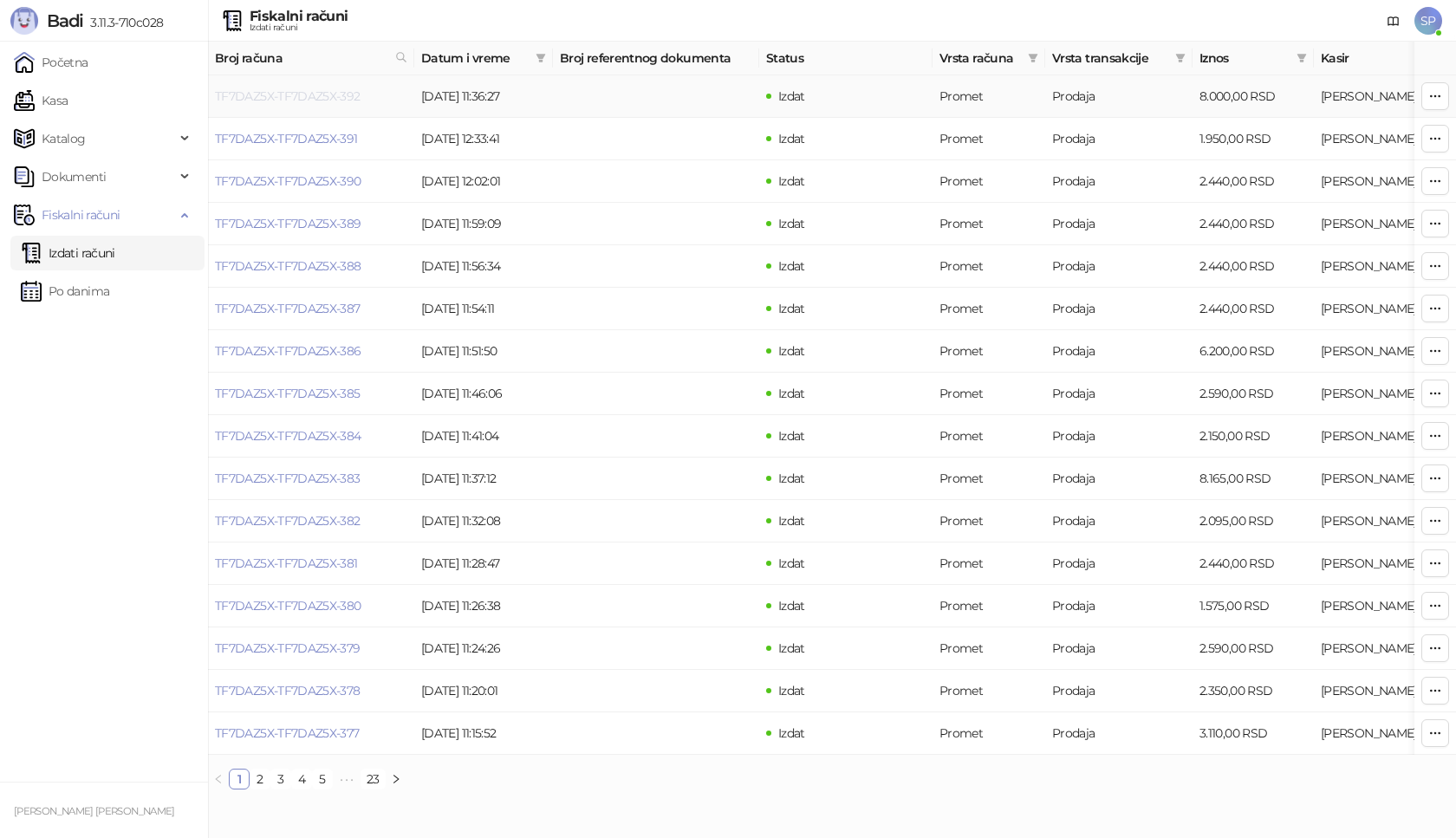
click at [271, 94] on link "TF7DAZ5X-TF7DAZ5X-392" at bounding box center [287, 95] width 146 height 16
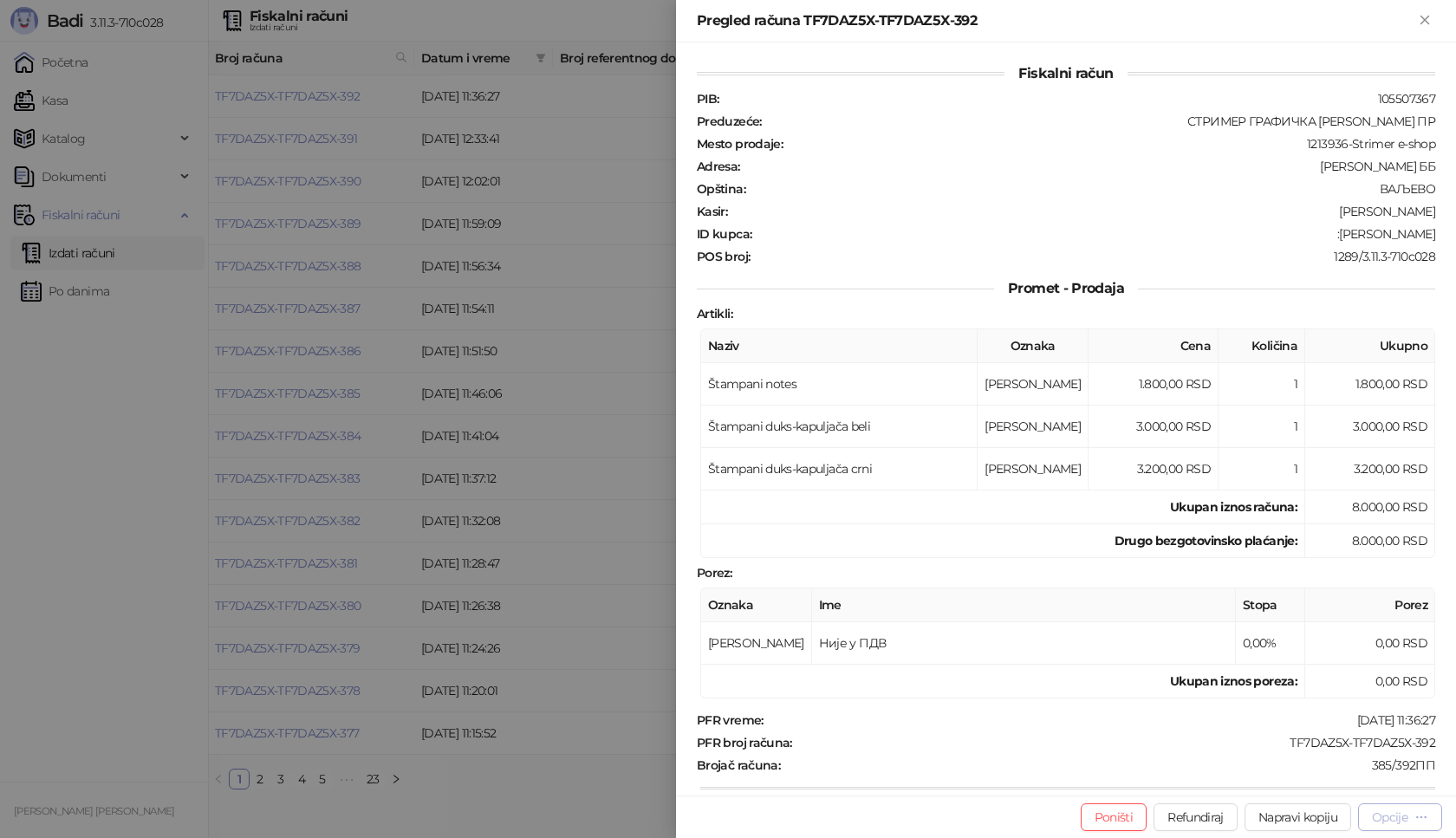
click at [1403, 824] on div "Opcije" at bounding box center [1390, 817] width 36 height 16
click at [1351, 778] on span "Preuzmi u PDF formatu" at bounding box center [1340, 782] width 178 height 19
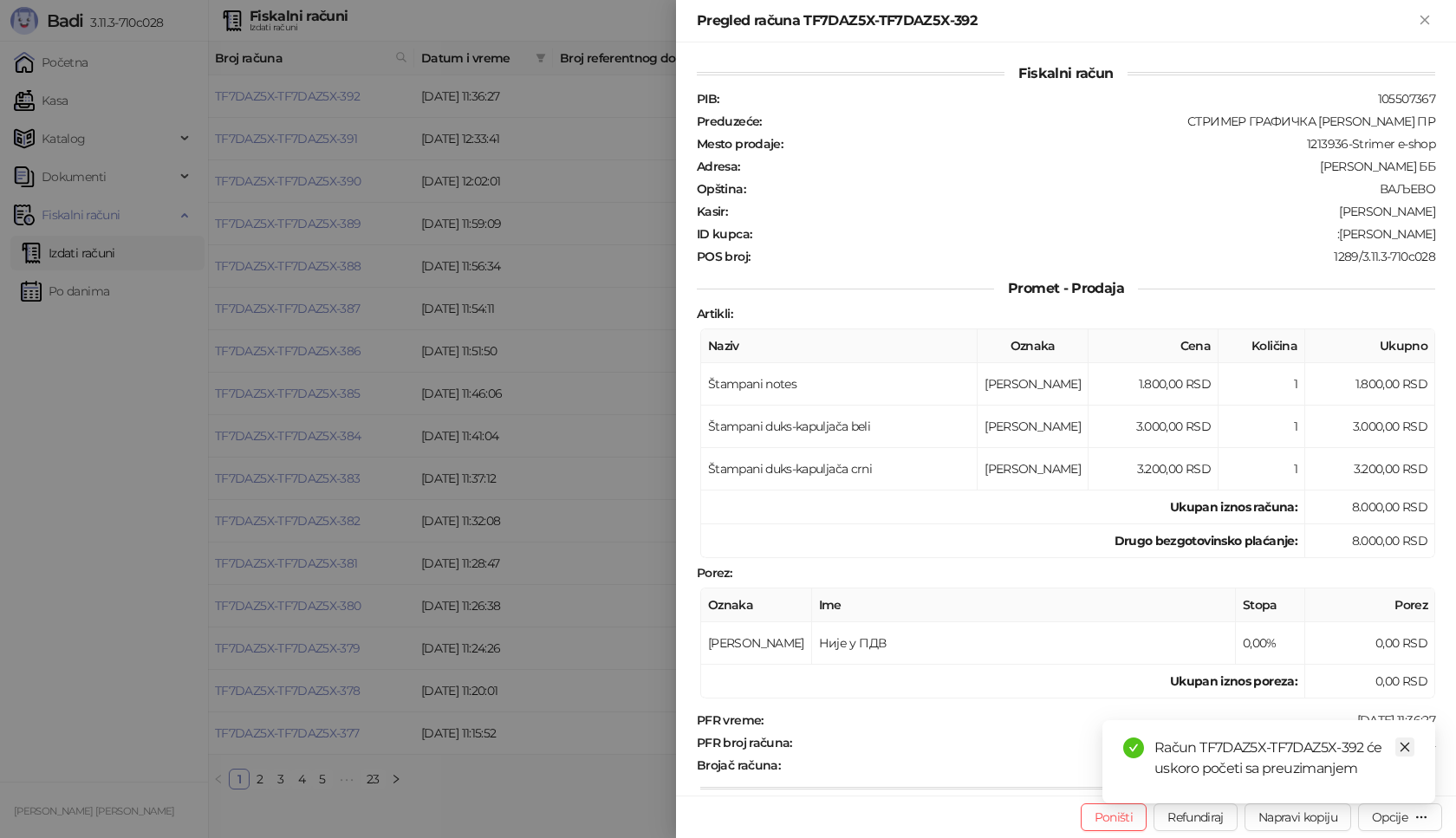
click at [1412, 752] on link "Close" at bounding box center [1405, 747] width 19 height 19
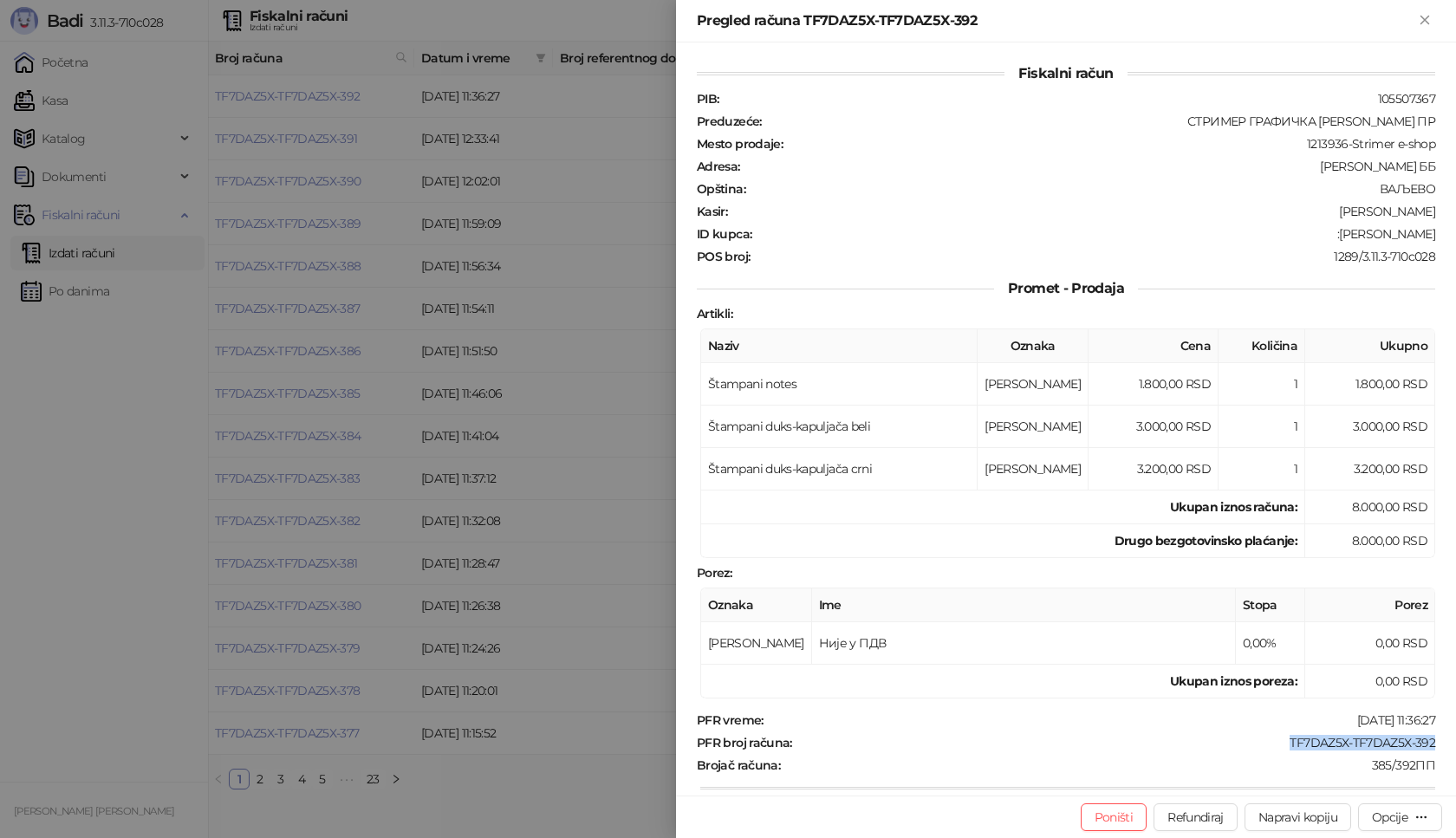
drag, startPoint x: 1428, startPoint y: 747, endPoint x: 1278, endPoint y: 751, distance: 150.1
click at [1278, 751] on div "Fiskalni račun PIB : 105507367 Preduzeće : СТРИМЕР ГРАФИЧКА РАДЊА САША ПЕТРОВИЋ…" at bounding box center [1067, 419] width 780 height 754
copy div "TF7DAZ5X-TF7DAZ5X-392"
drag, startPoint x: 1424, startPoint y: 231, endPoint x: 1341, endPoint y: 238, distance: 83.3
click at [1342, 239] on div "Fiskalni račun PIB : 105507367 Preduzeće : СТРИМЕР ГРАФИЧКА РАДЊА САША ПЕТРОВИЋ…" at bounding box center [1067, 419] width 780 height 754
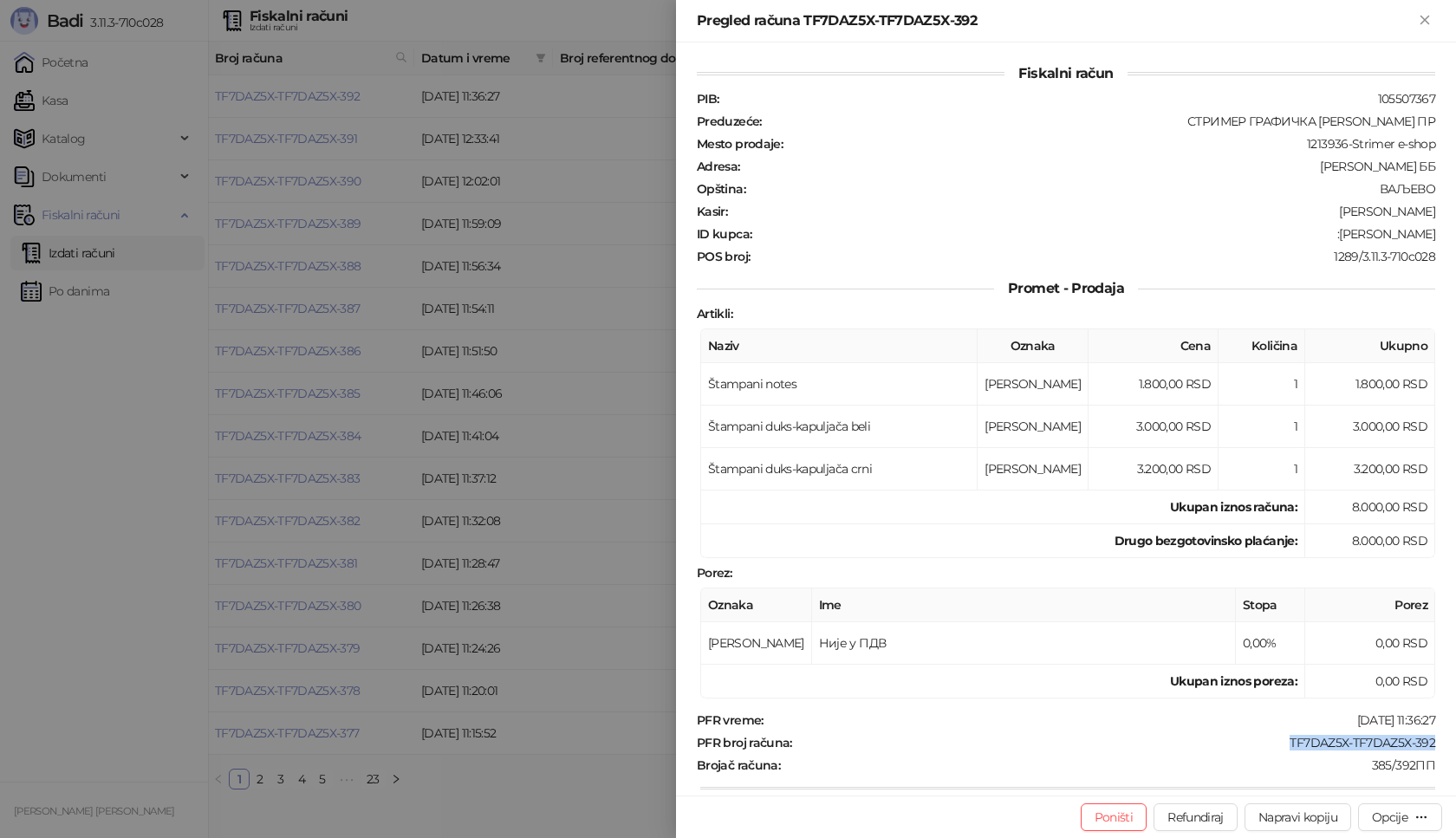
copy div "Nikola Milanov"
click at [1423, 19] on icon "Zatvori" at bounding box center [1425, 19] width 16 height 16
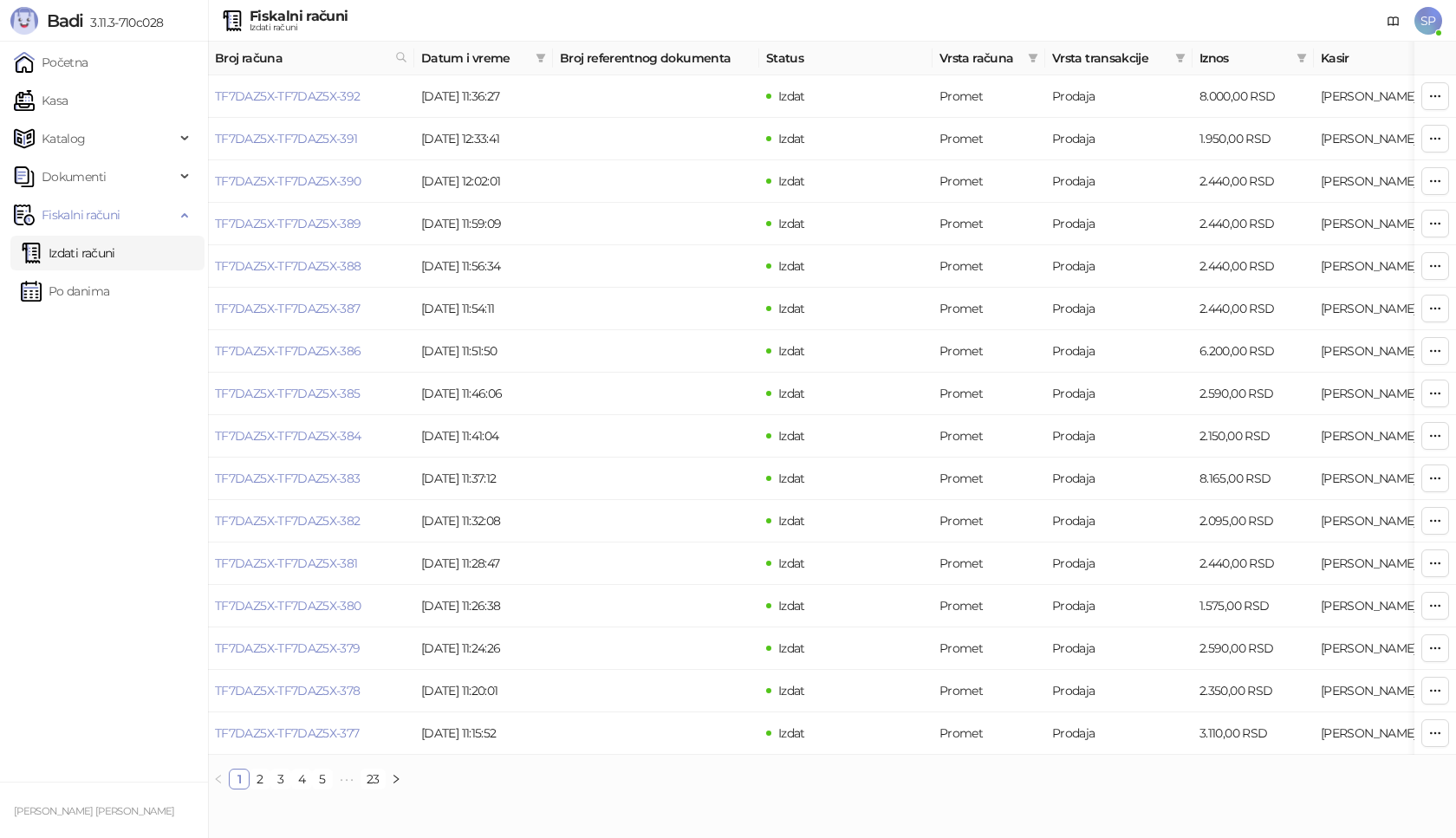
click at [1432, 23] on span "SP" at bounding box center [1428, 21] width 28 height 28
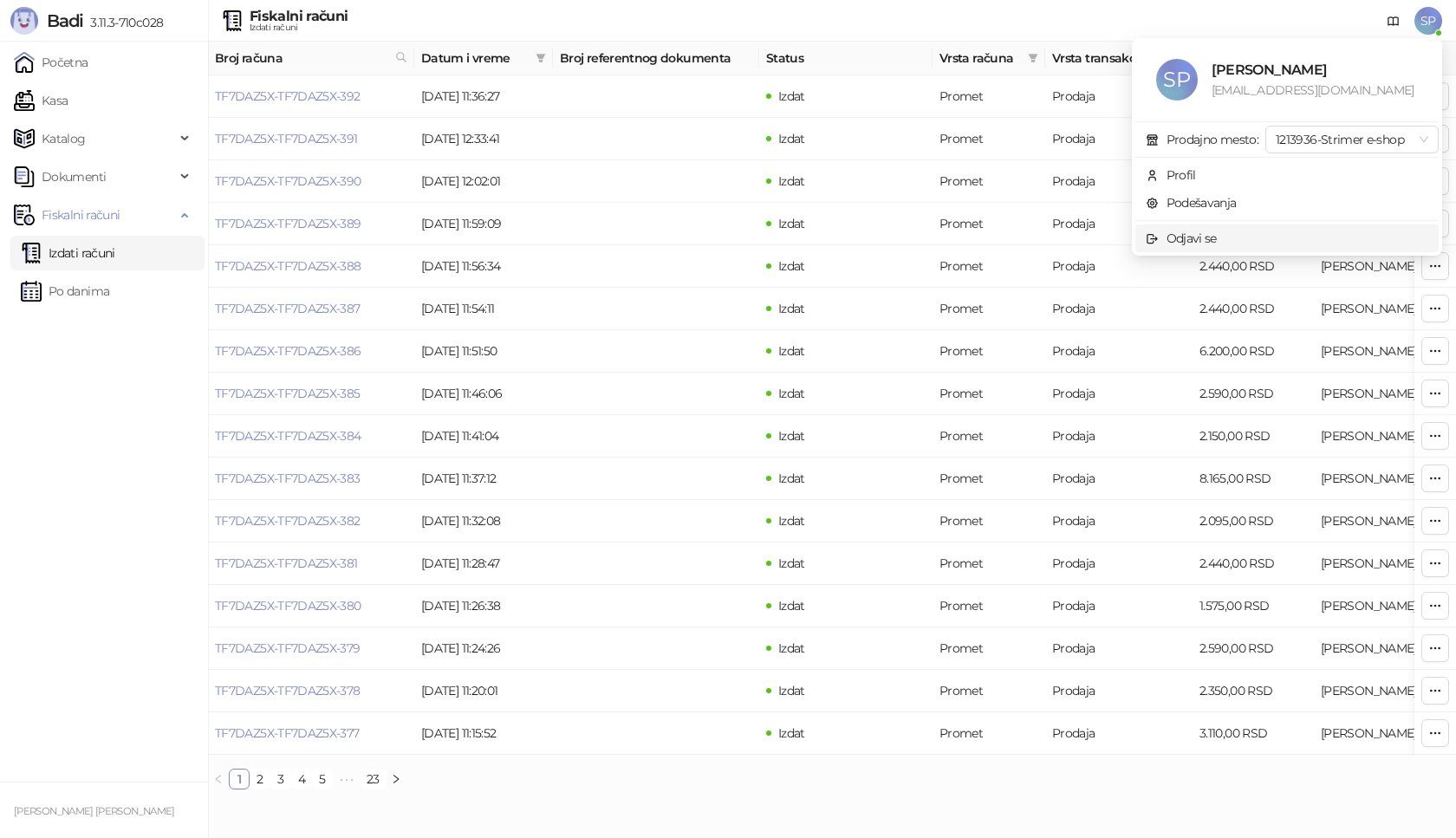
click at [1198, 244] on div "Odjavi se" at bounding box center [1192, 238] width 50 height 19
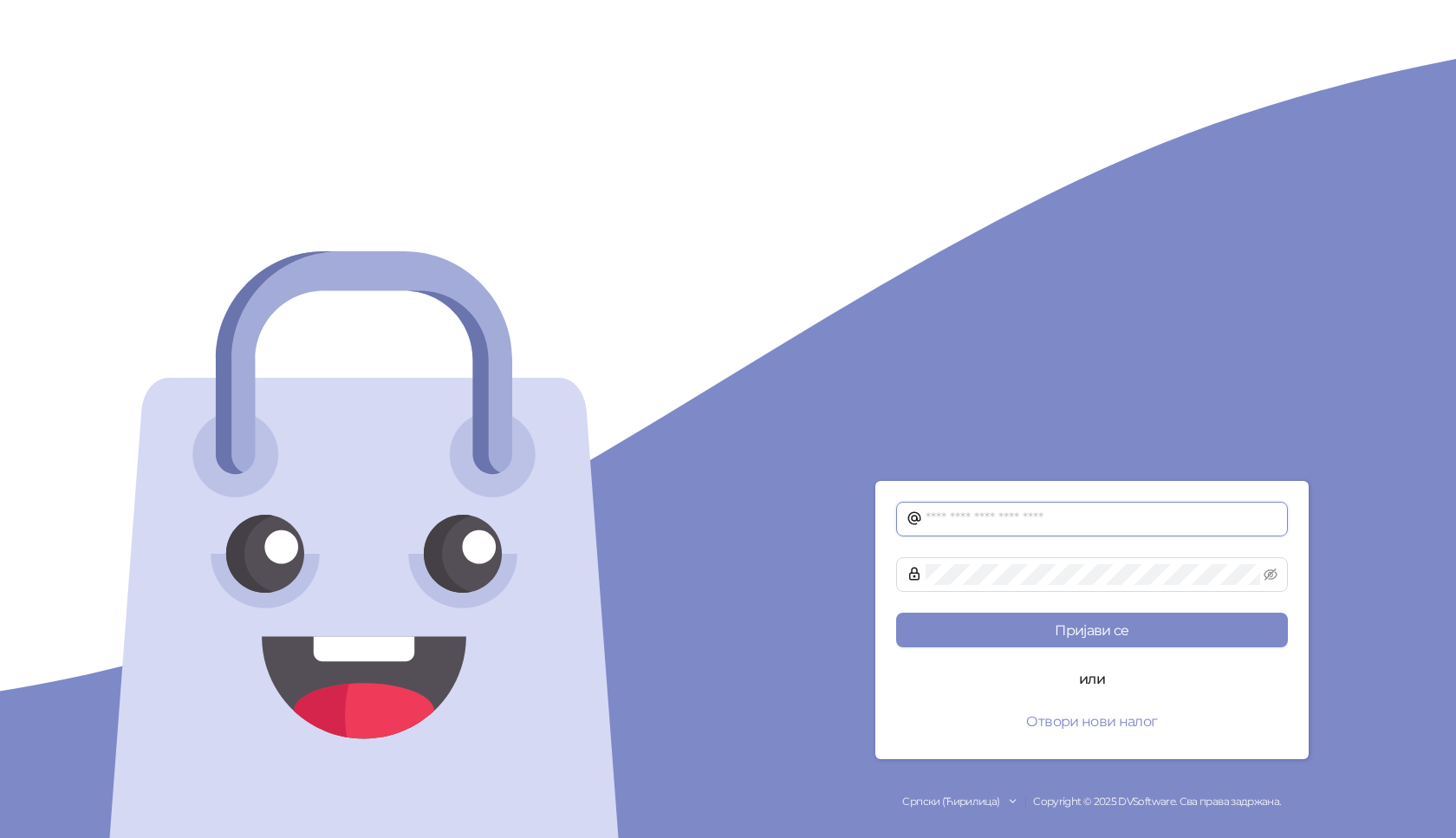
click at [928, 519] on input "text" at bounding box center [1101, 519] width 352 height 21
type input "**********"
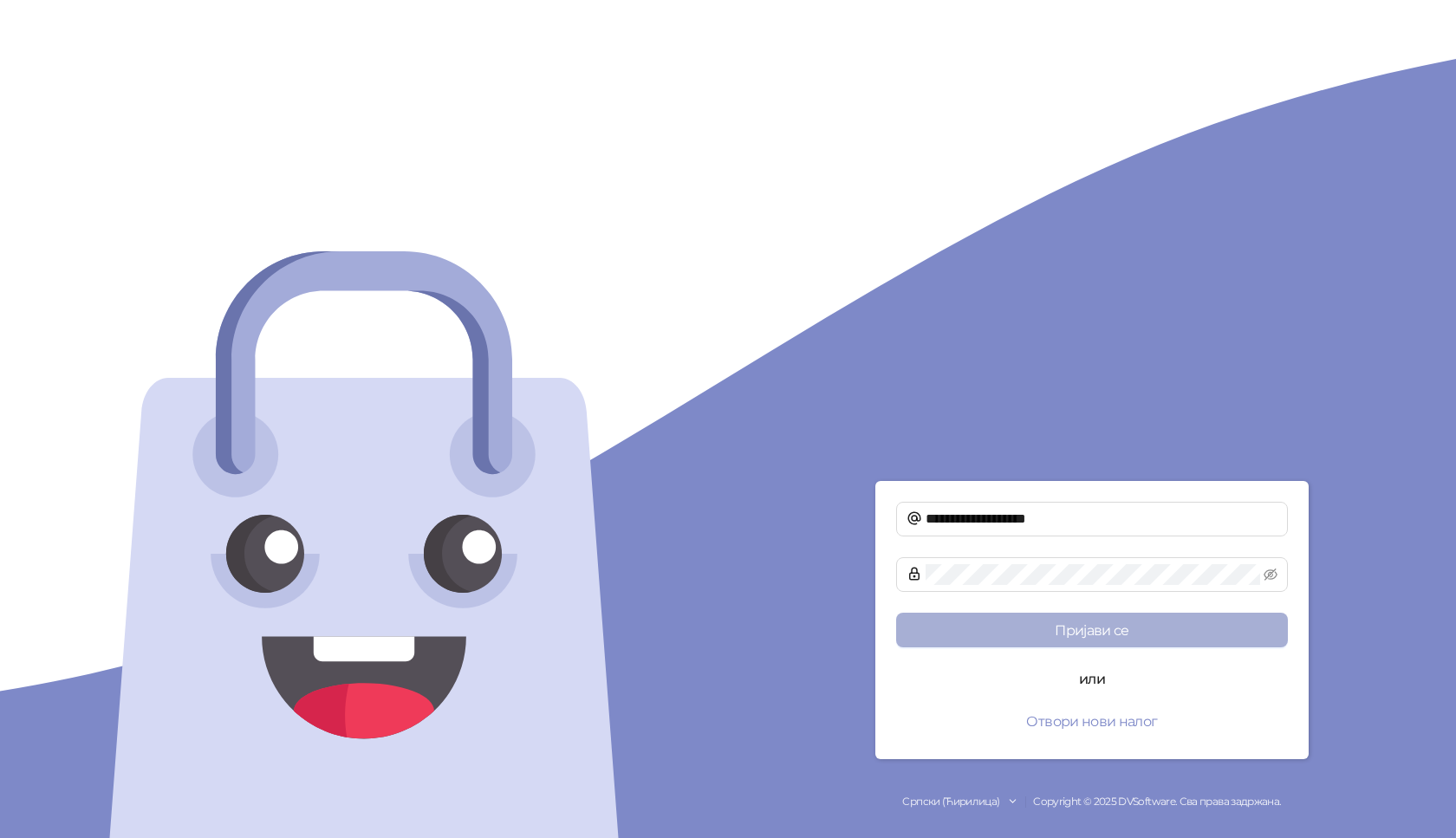
click at [1058, 623] on button "Пријави се" at bounding box center [1092, 631] width 392 height 35
